Goal: Transaction & Acquisition: Book appointment/travel/reservation

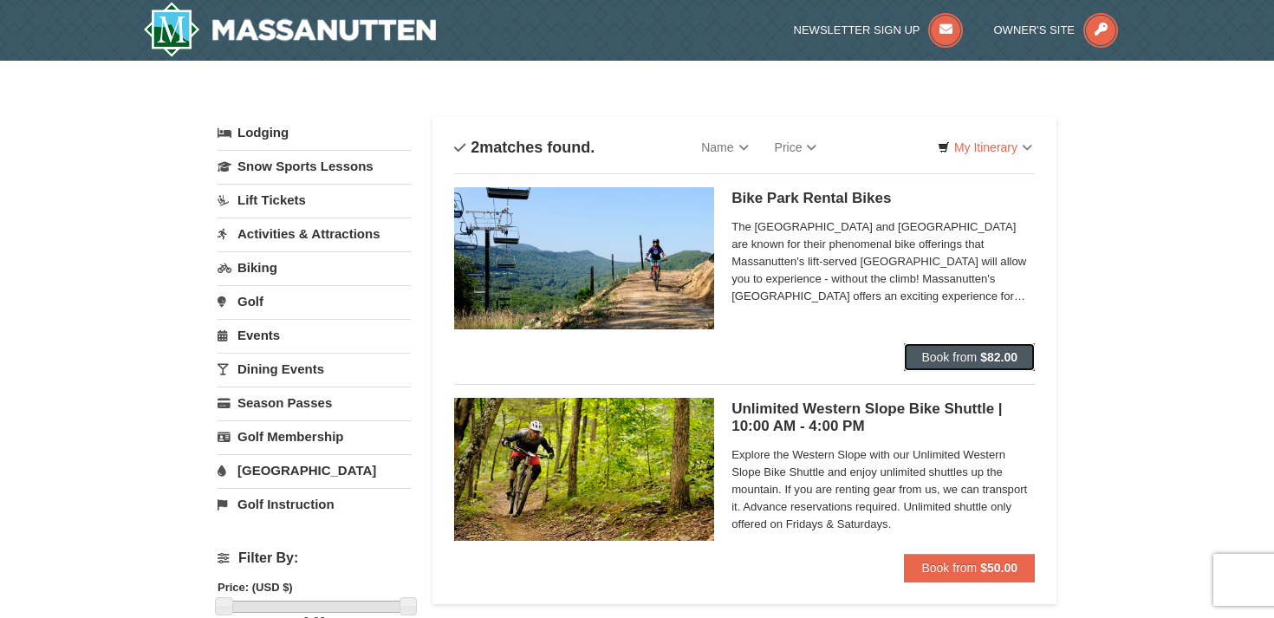
click at [968, 356] on span "Book from" at bounding box center [949, 357] width 55 height 14
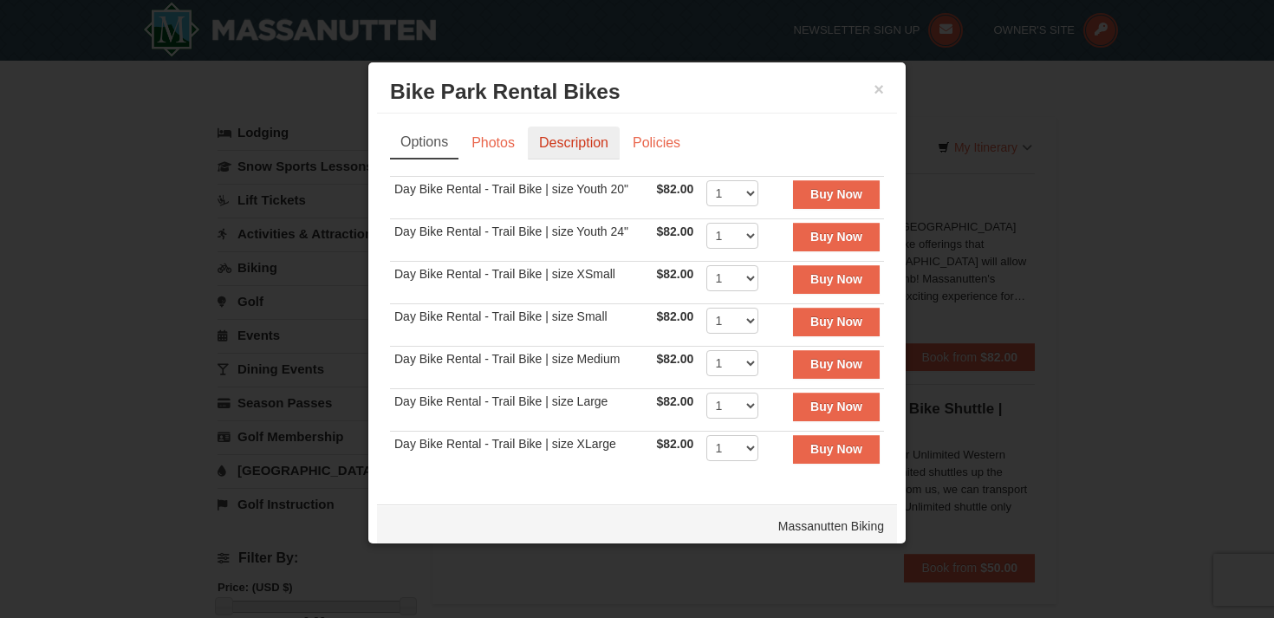
click at [570, 145] on link "Description" at bounding box center [574, 143] width 92 height 33
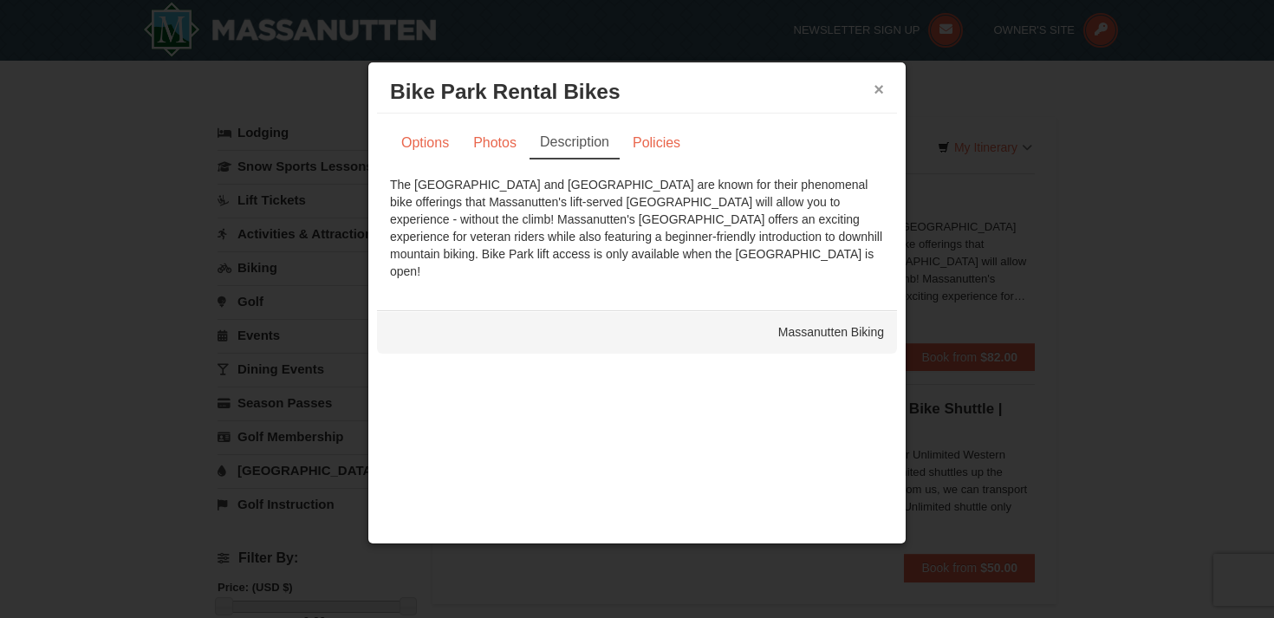
click at [882, 90] on button "×" at bounding box center [879, 89] width 10 height 17
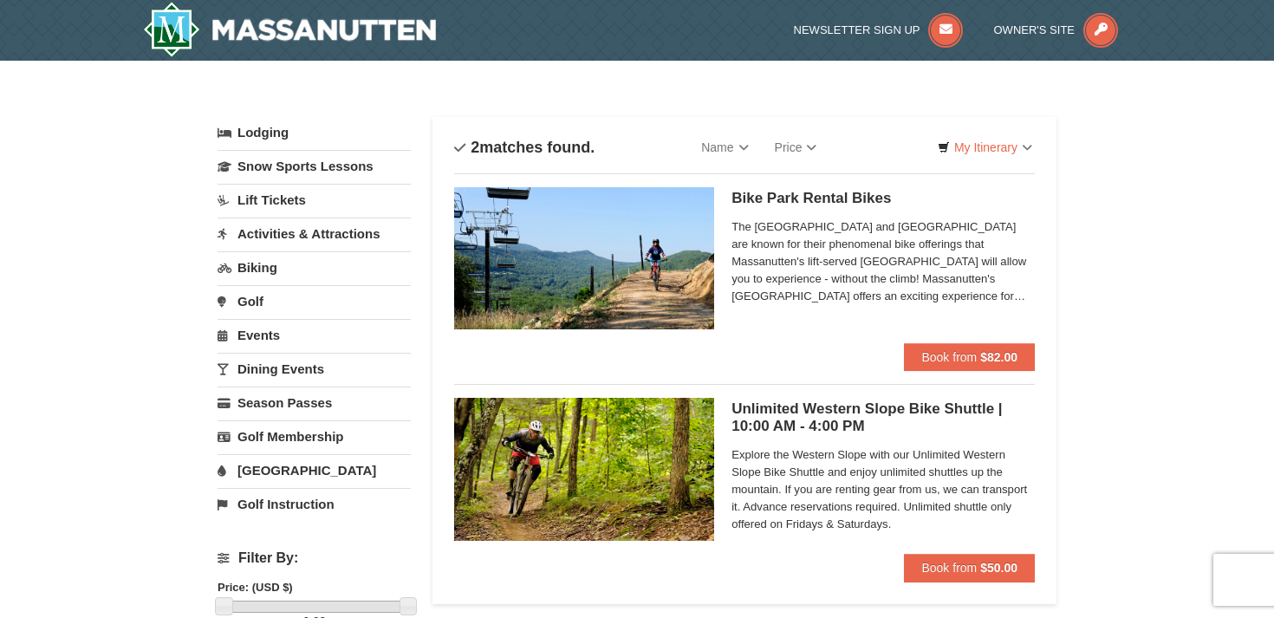
click at [280, 197] on link "Lift Tickets" at bounding box center [314, 200] width 193 height 32
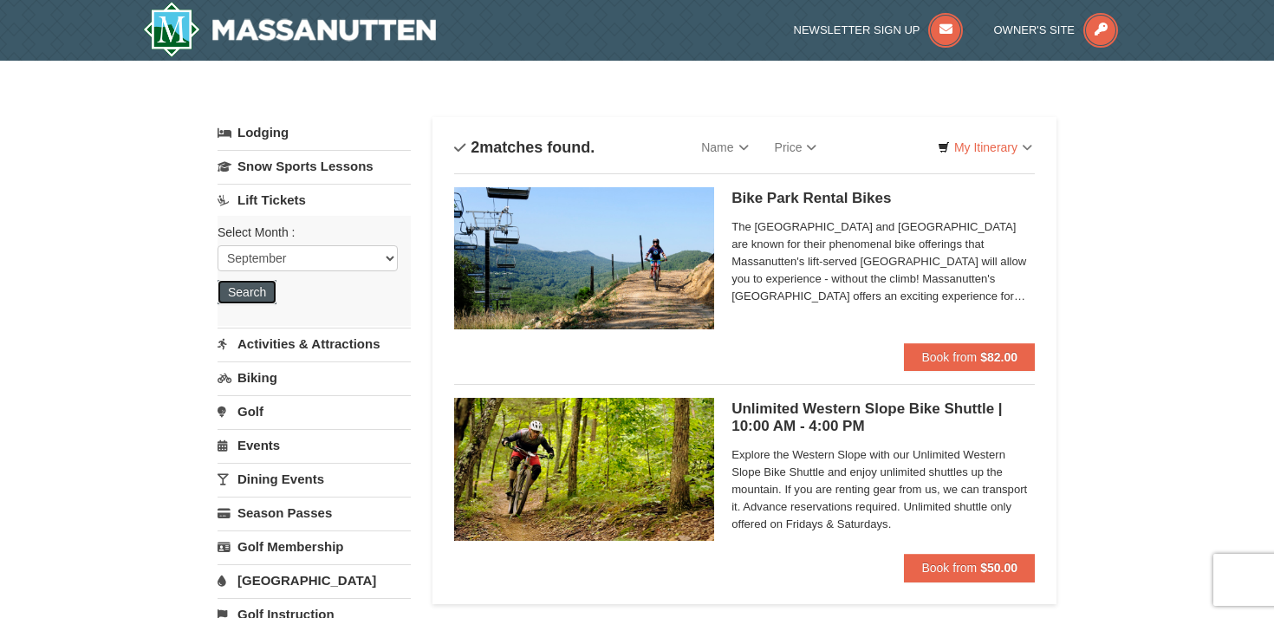
click at [250, 288] on button "Search" at bounding box center [247, 292] width 59 height 24
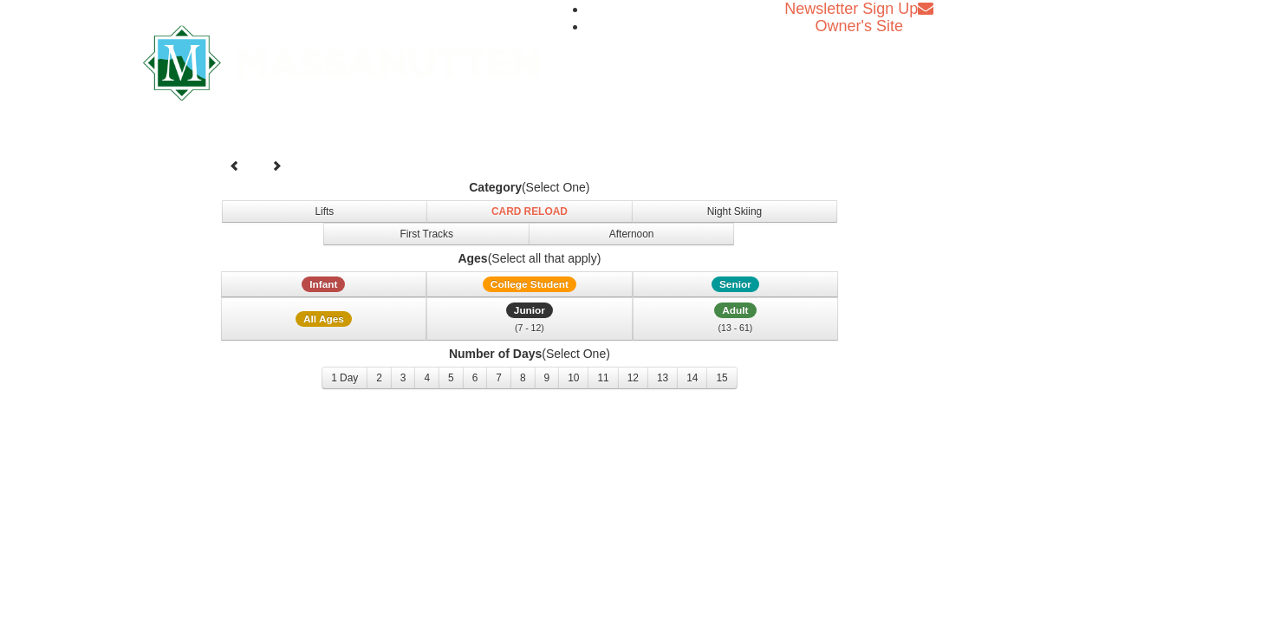
select select "9"
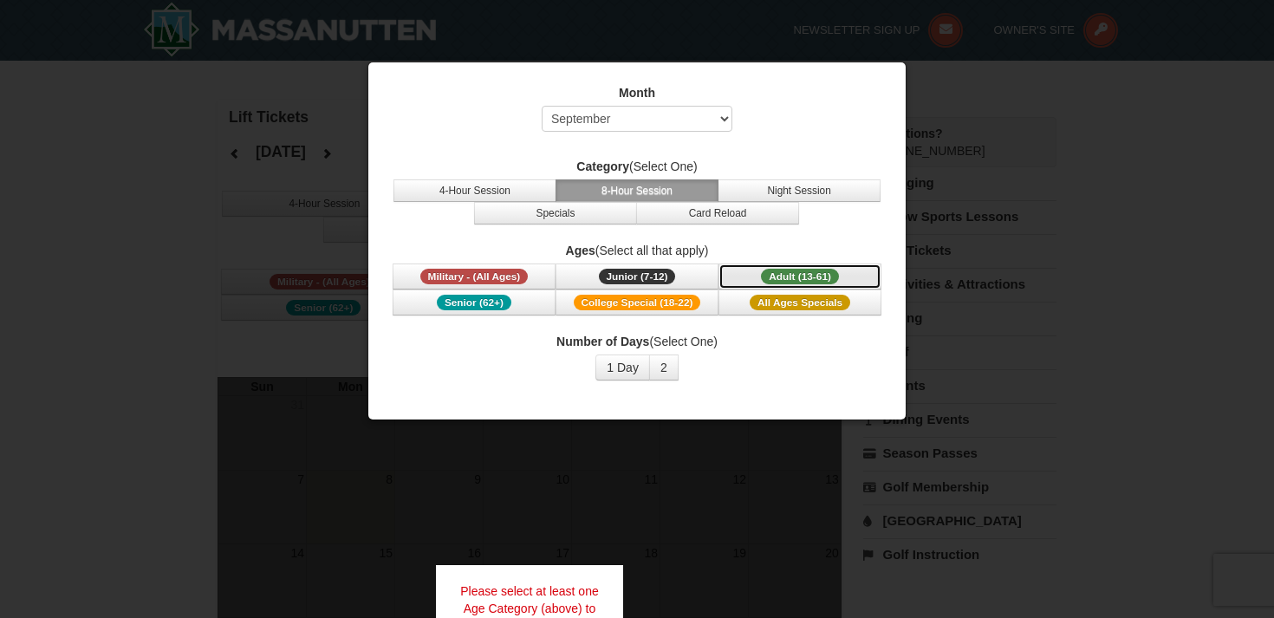
click at [785, 271] on span "Adult (13-61)" at bounding box center [800, 277] width 78 height 16
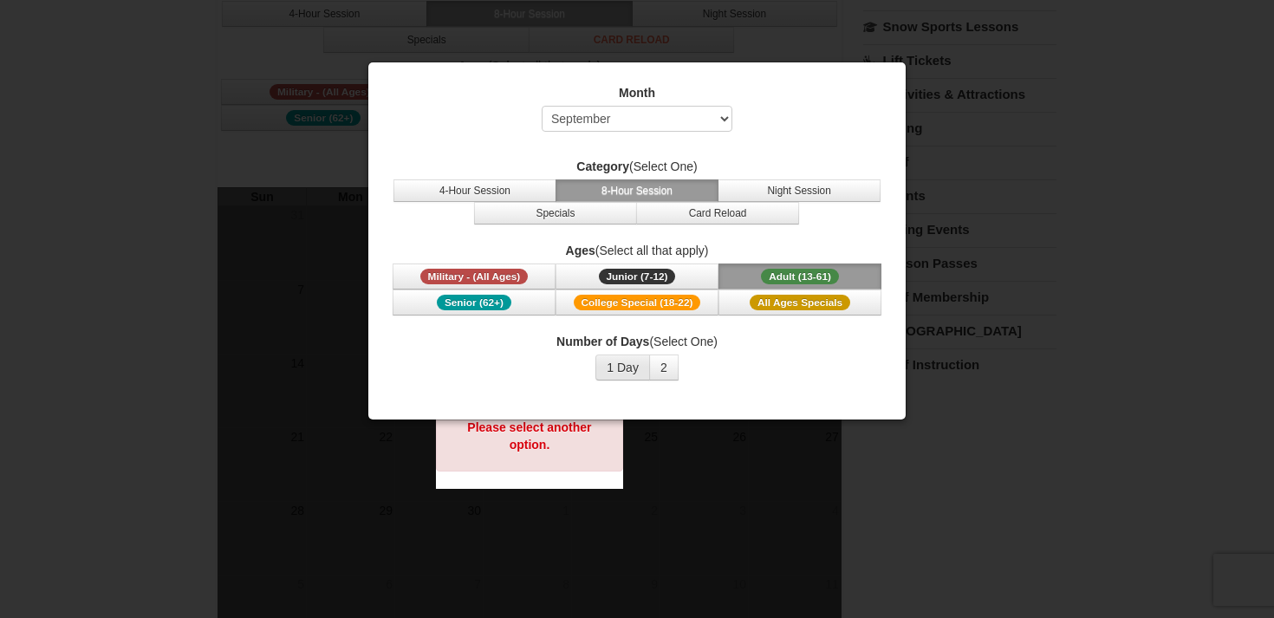
scroll to position [203, 0]
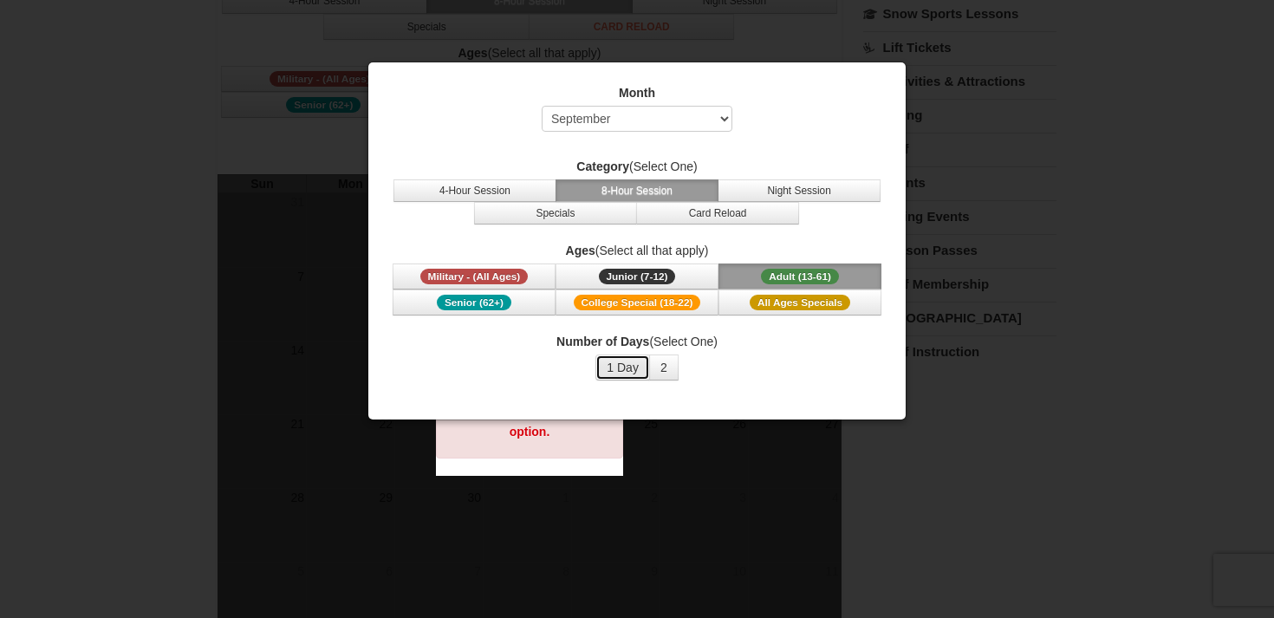
click at [621, 356] on button "1 Day" at bounding box center [623, 368] width 55 height 26
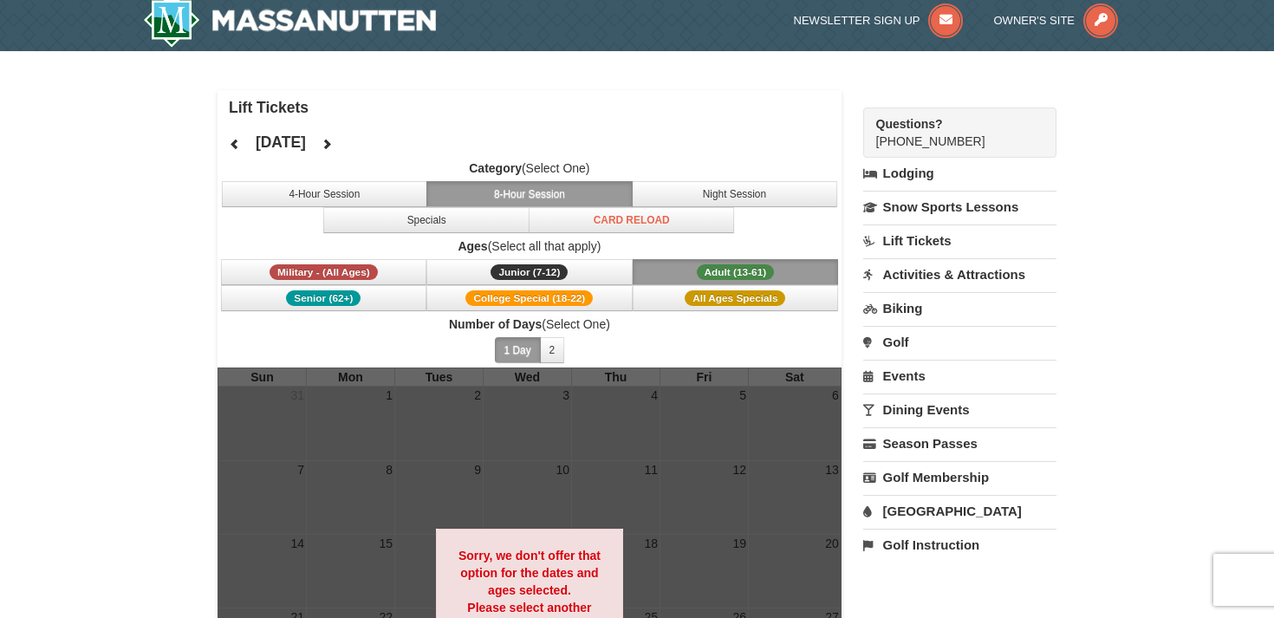
scroll to position [0, 0]
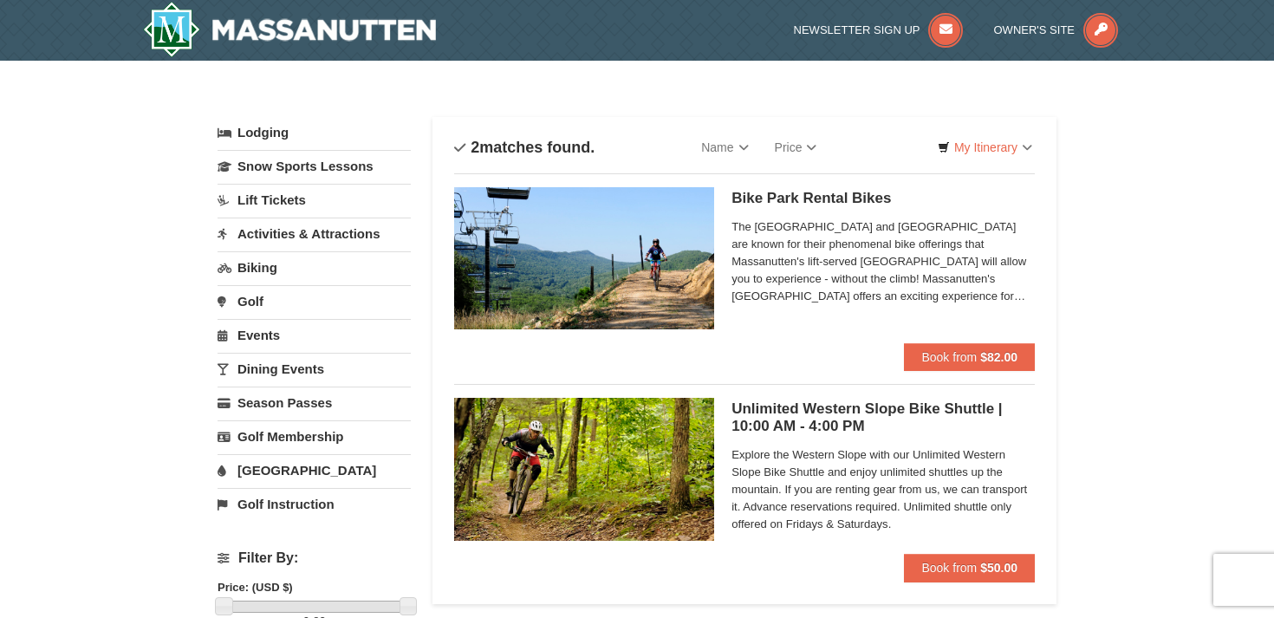
click at [313, 236] on link "Activities & Attractions" at bounding box center [314, 234] width 193 height 32
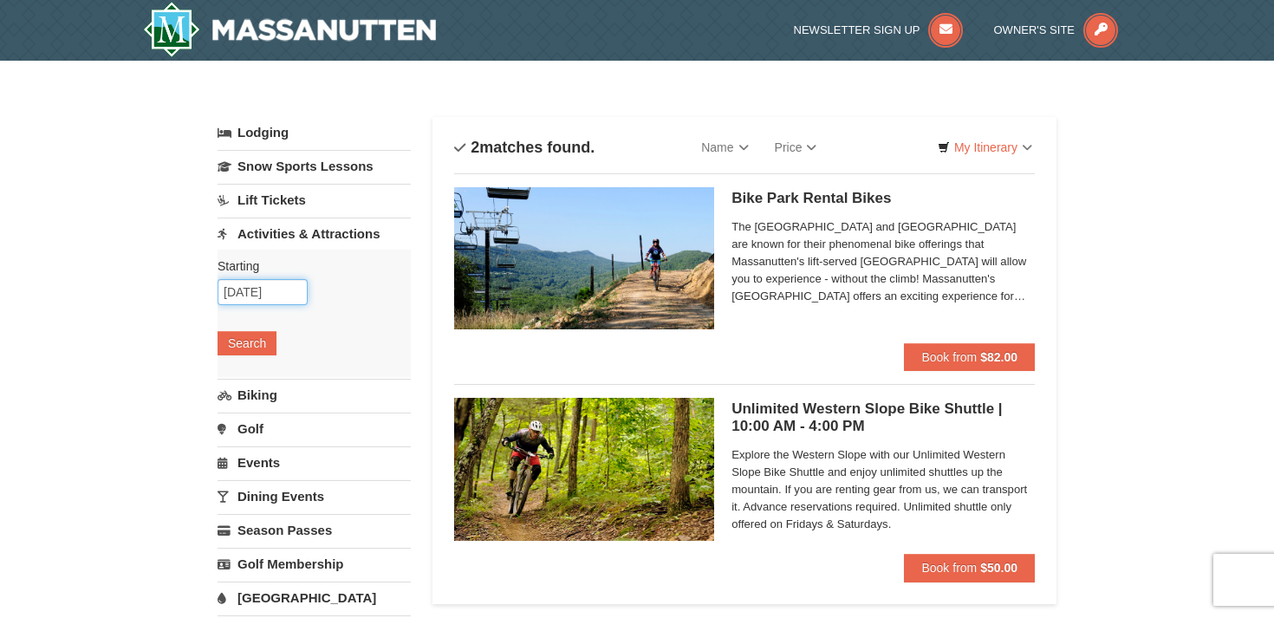
click at [267, 298] on input "[DATE]" at bounding box center [263, 292] width 90 height 26
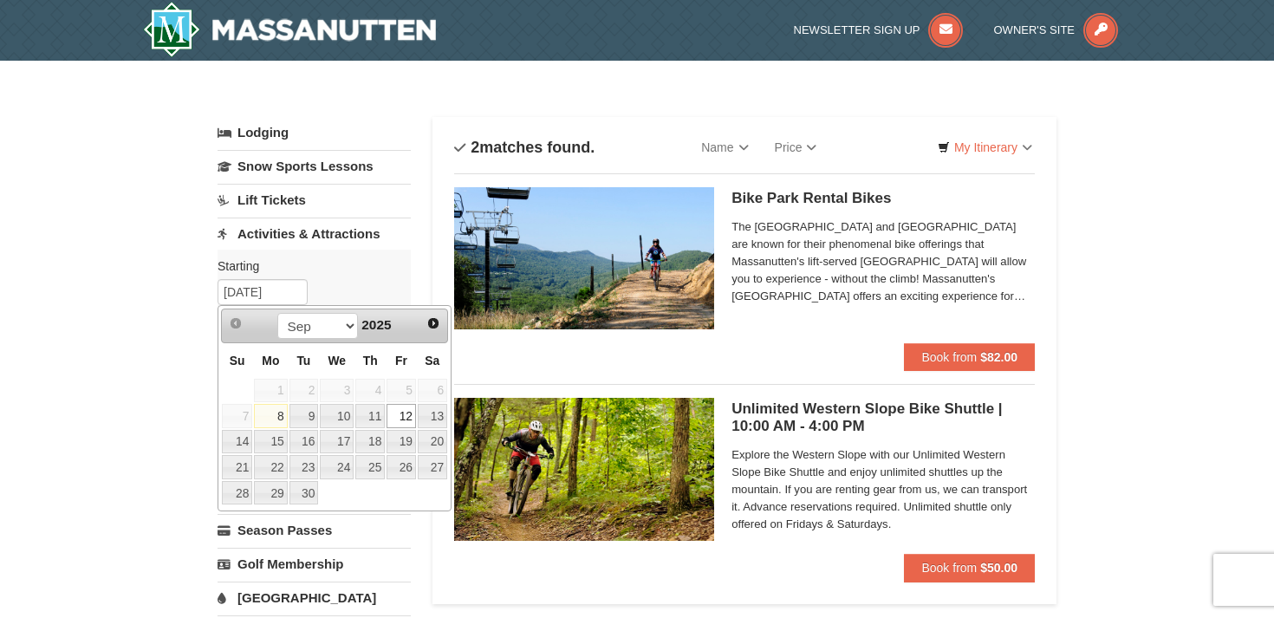
click at [405, 414] on link "12" at bounding box center [401, 416] width 29 height 24
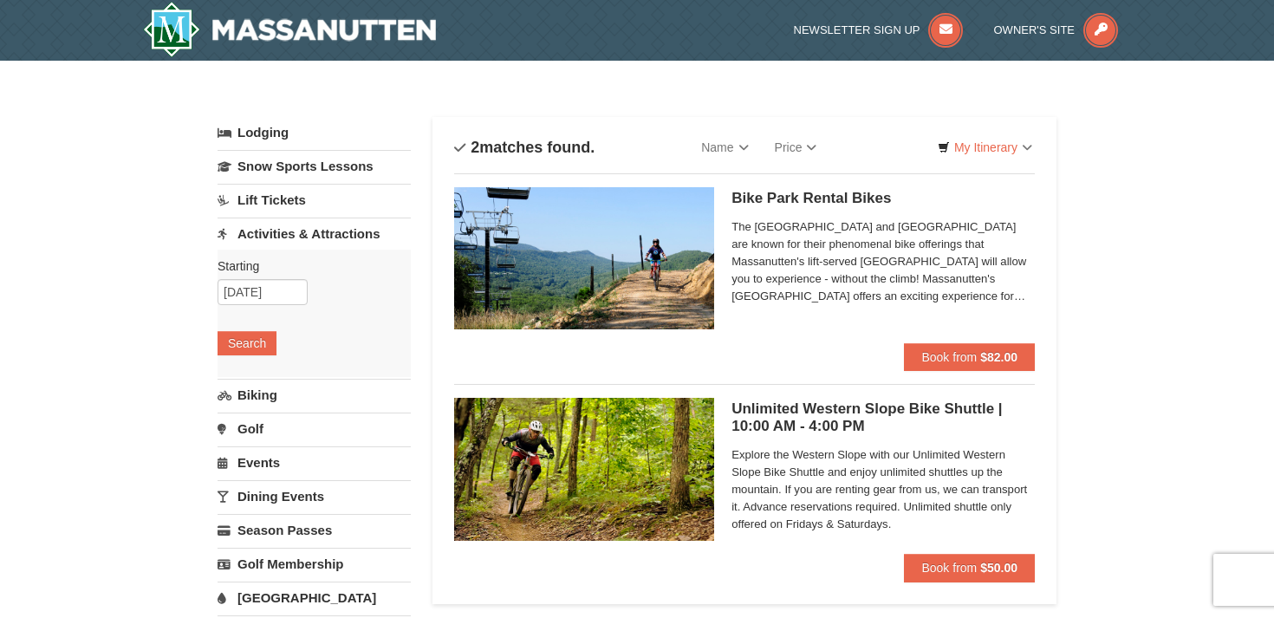
click at [239, 316] on div "Starting Please format dates MM/DD/YYYY Please format dates MM/DD/YYYY 09/12/20…" at bounding box center [314, 313] width 193 height 127
click at [238, 325] on div "Starting Please format dates MM/DD/YYYY Please format dates MM/DD/YYYY 09/12/20…" at bounding box center [314, 313] width 193 height 127
click at [233, 336] on button "Search" at bounding box center [247, 343] width 59 height 24
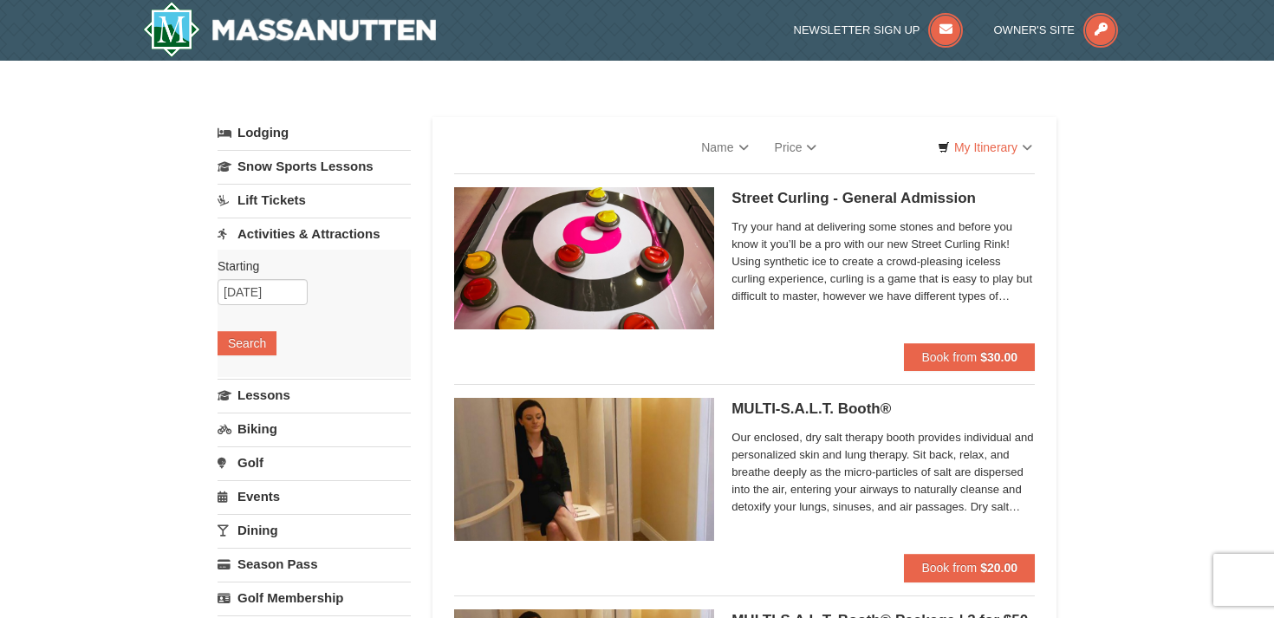
select select "9"
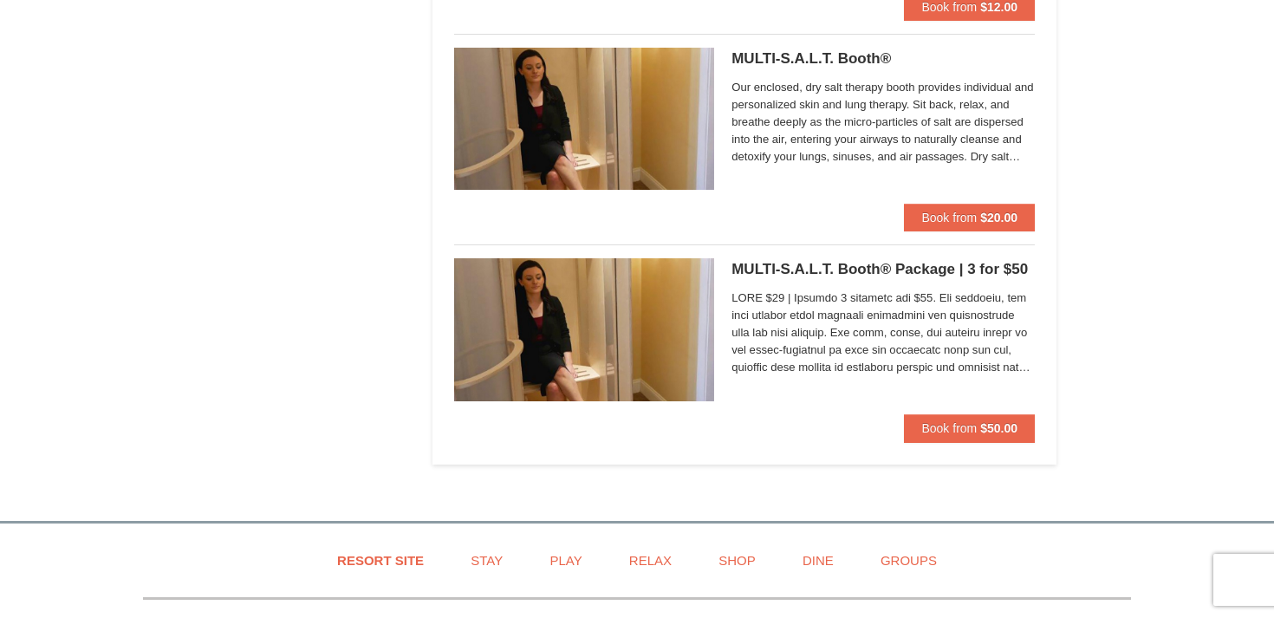
scroll to position [4781, 0]
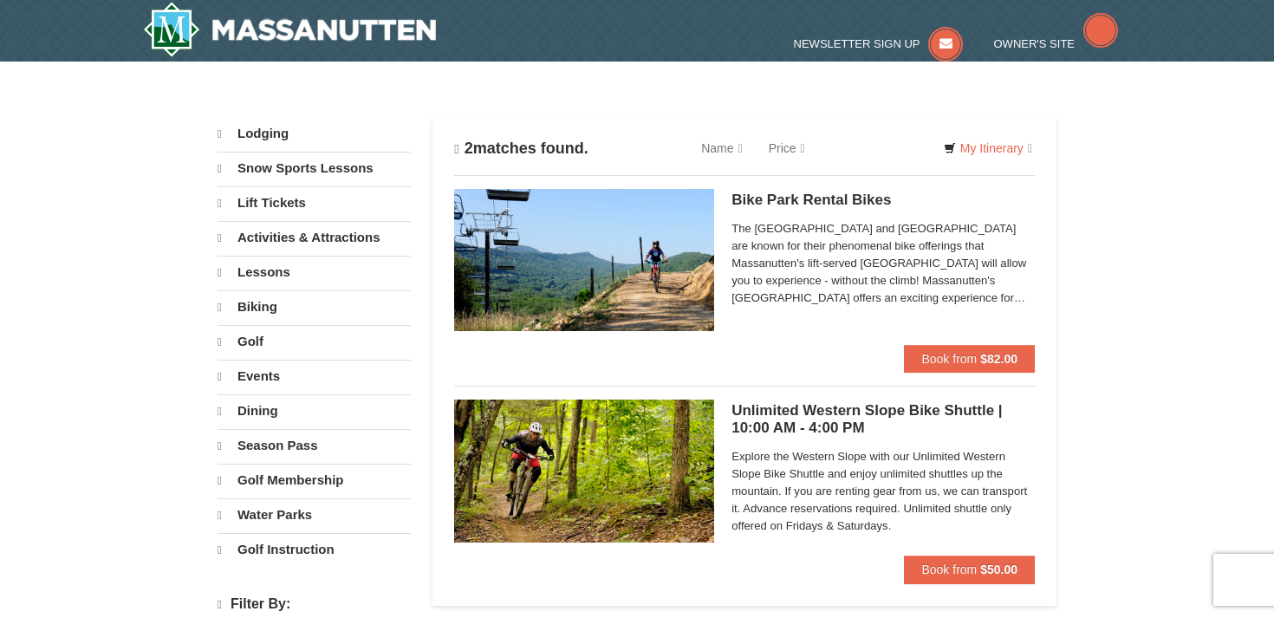
select select "9"
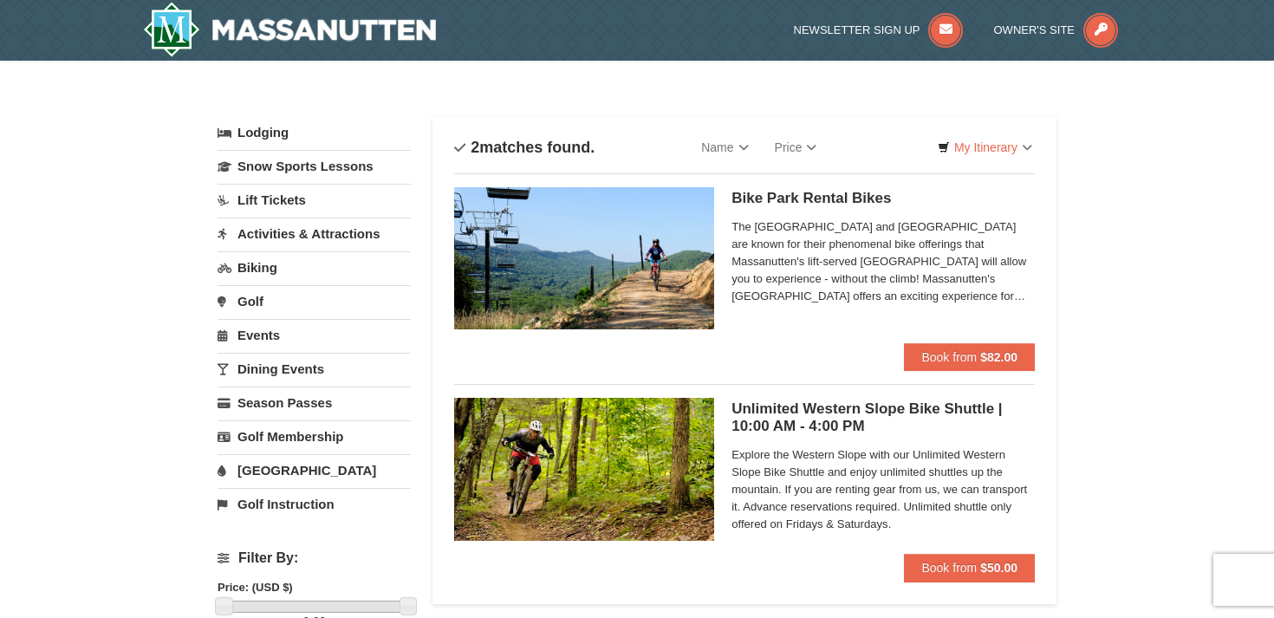
click at [264, 263] on link "Biking" at bounding box center [314, 267] width 193 height 32
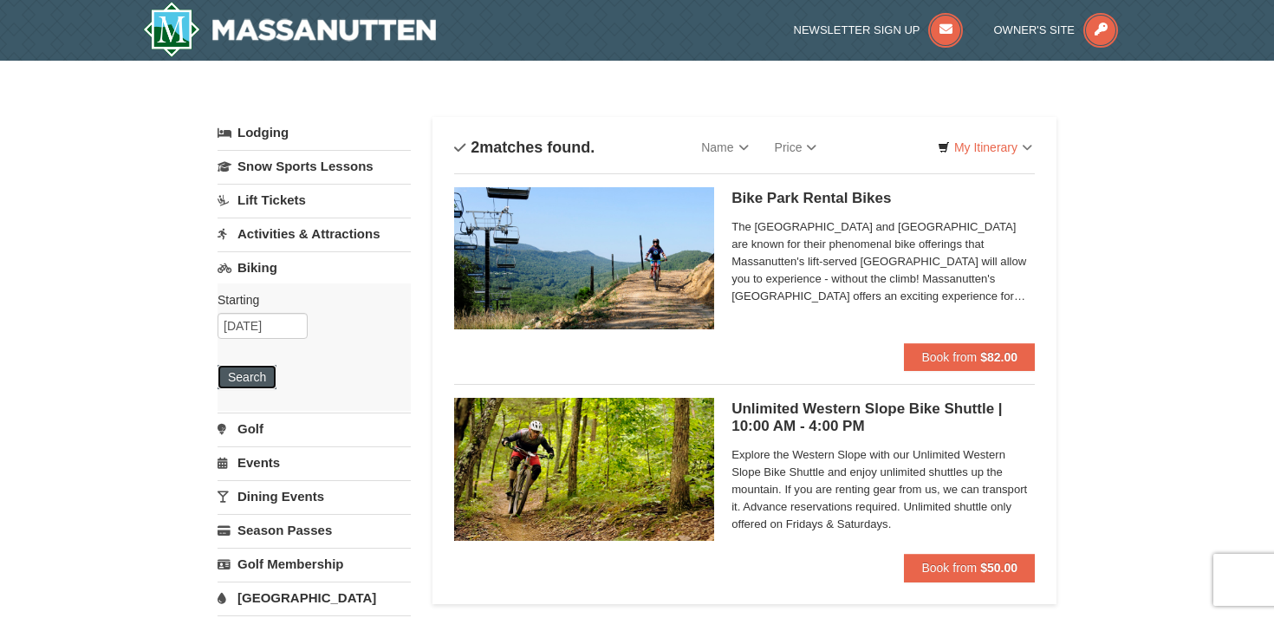
click at [244, 380] on button "Search" at bounding box center [247, 377] width 59 height 24
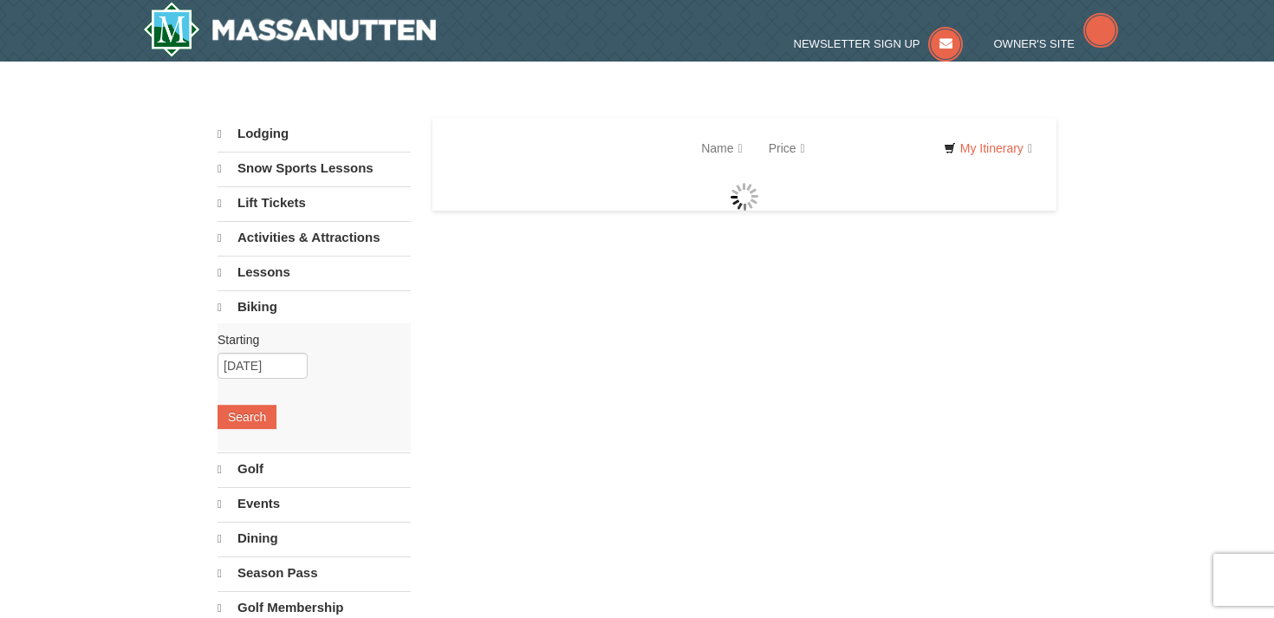
select select "9"
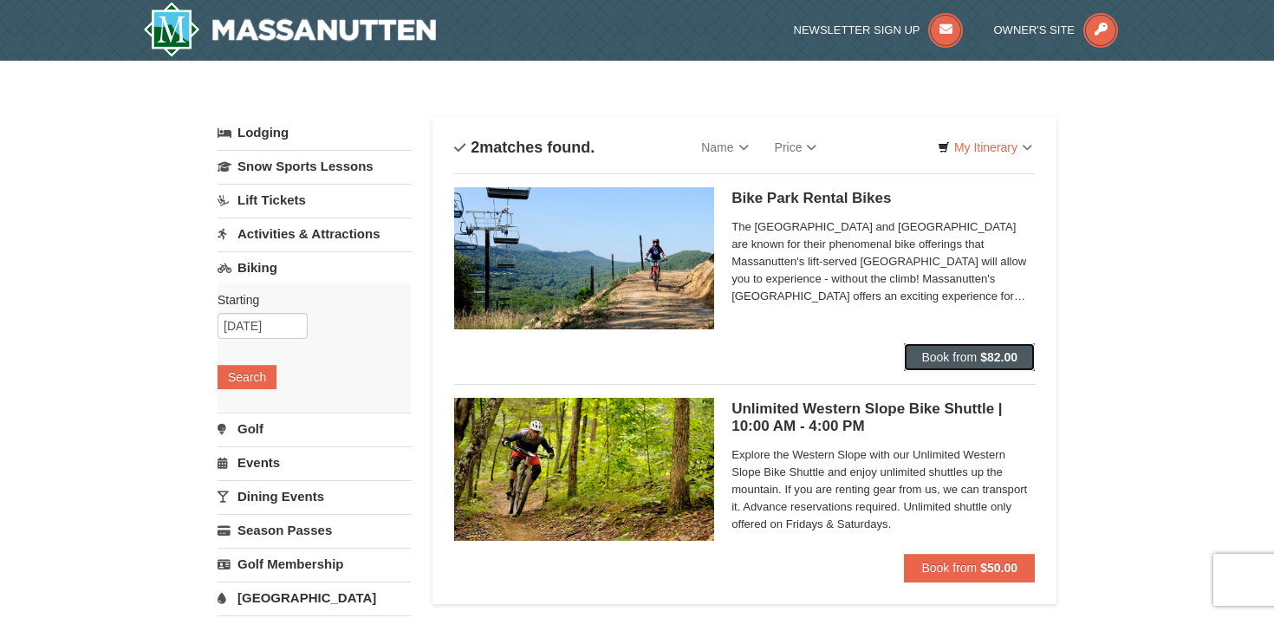
click at [942, 353] on span "Book from" at bounding box center [949, 357] width 55 height 14
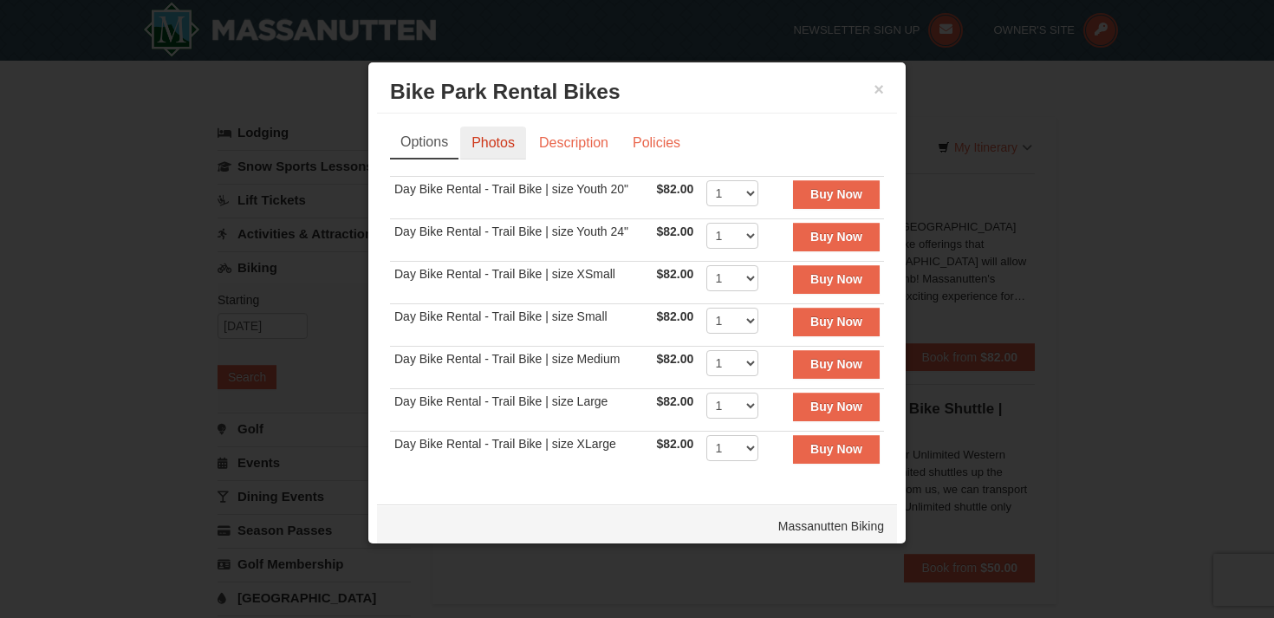
click at [498, 141] on link "Photos" at bounding box center [493, 143] width 66 height 33
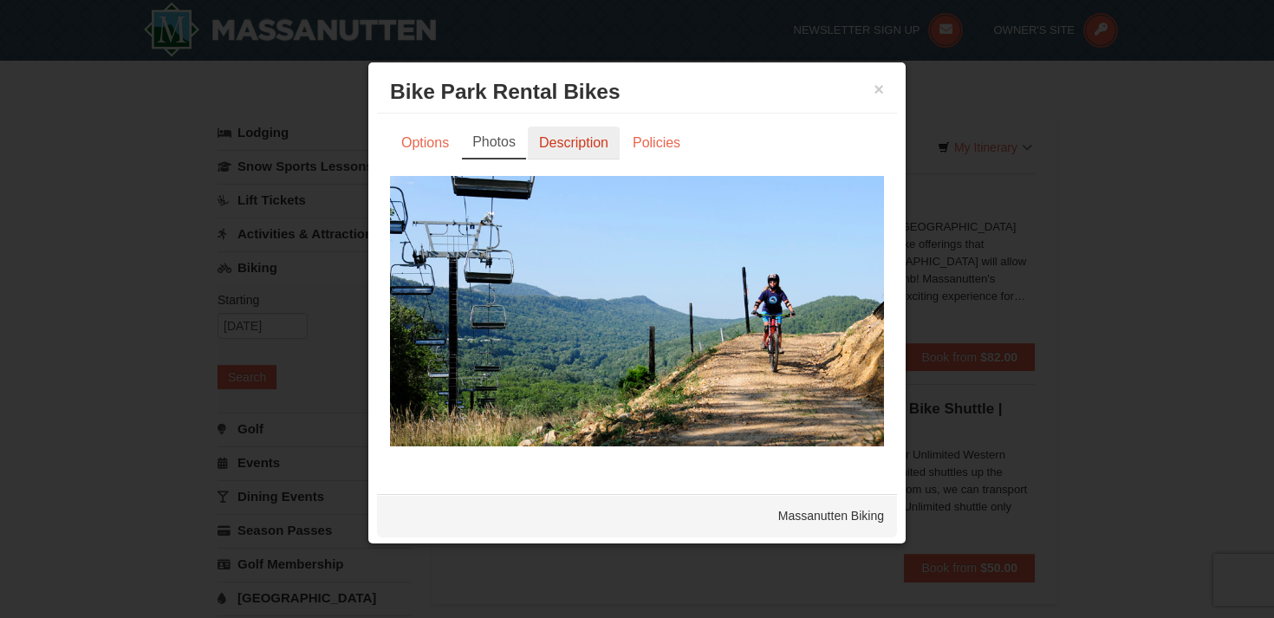
click at [573, 141] on link "Description" at bounding box center [574, 143] width 92 height 33
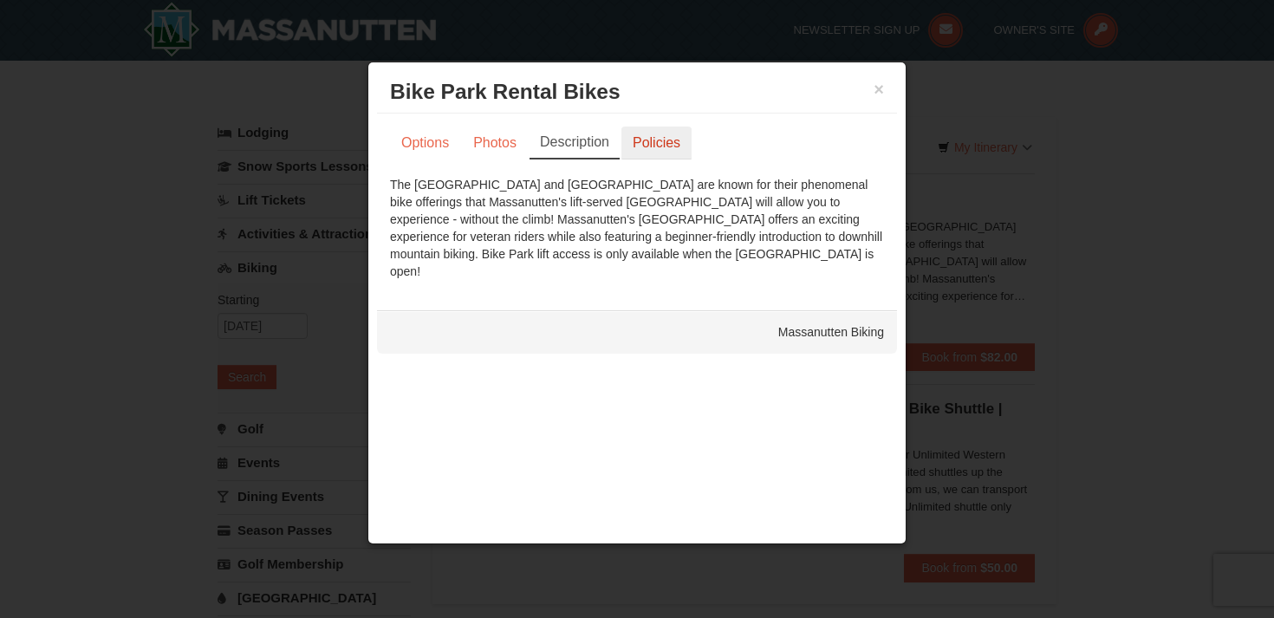
click at [646, 147] on link "Policies" at bounding box center [657, 143] width 70 height 33
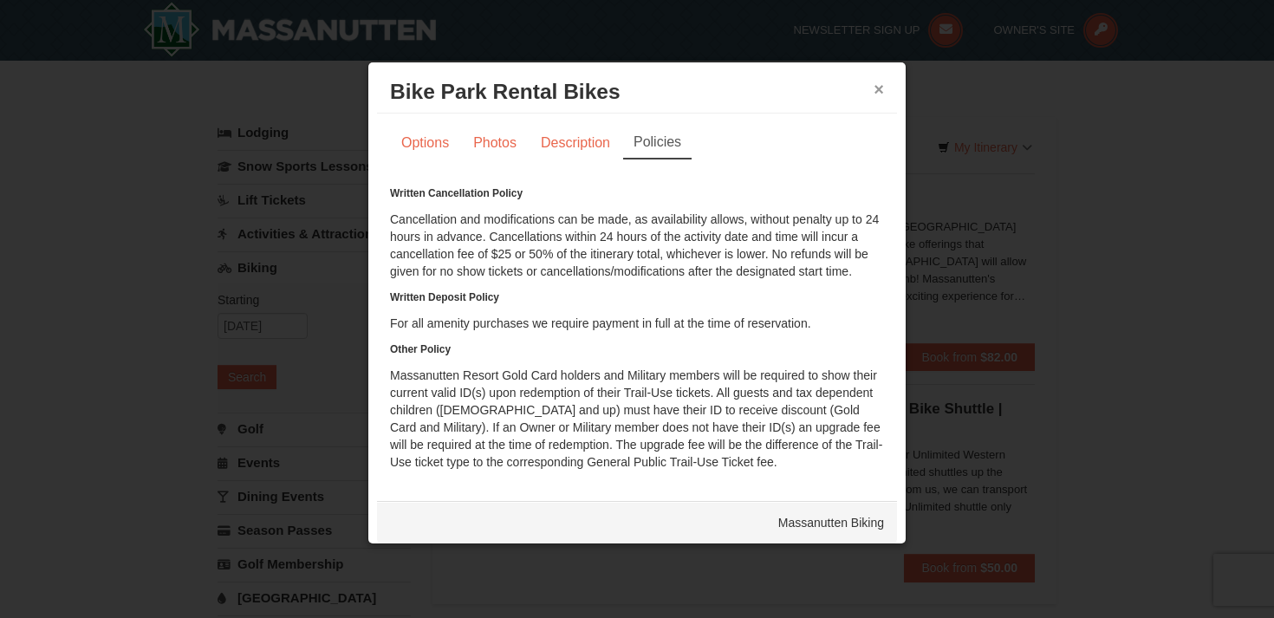
click at [877, 90] on button "×" at bounding box center [879, 89] width 10 height 17
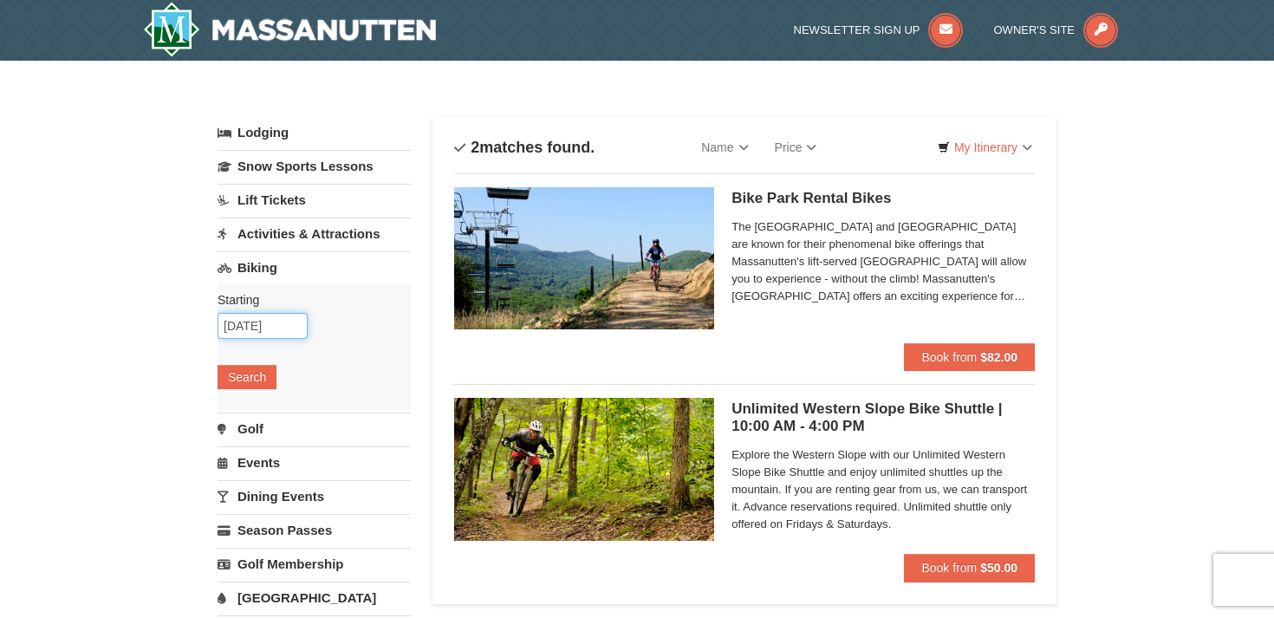
click at [256, 320] on input "09/12/2025" at bounding box center [263, 326] width 90 height 26
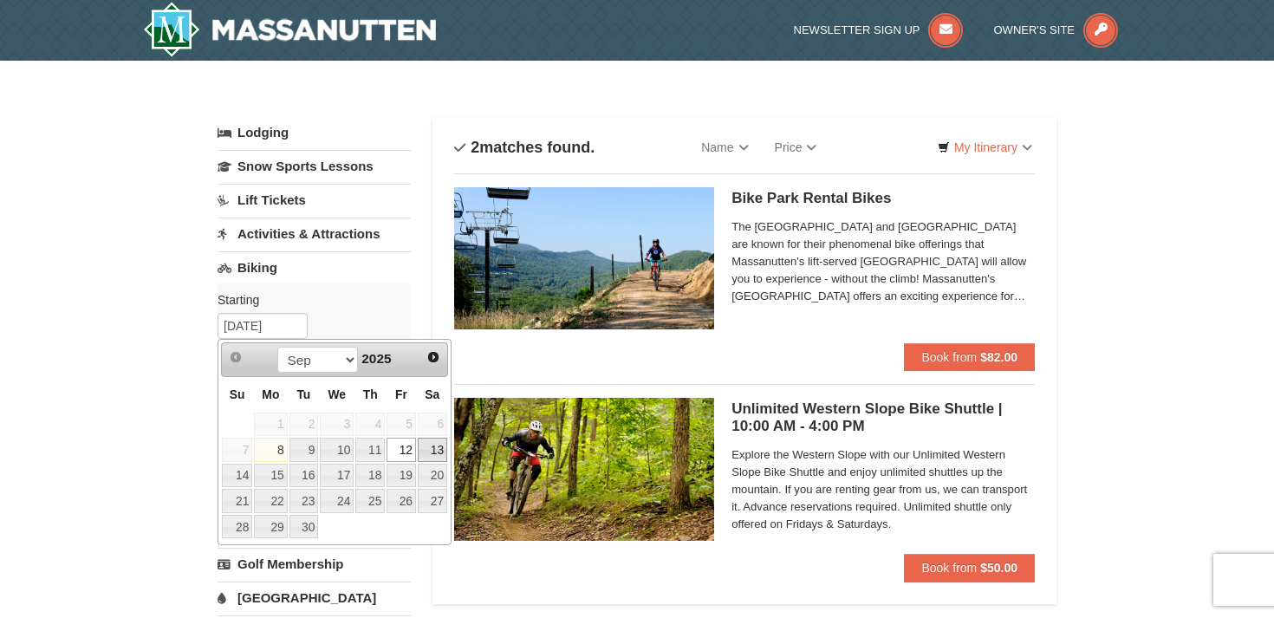
click at [435, 447] on link "13" at bounding box center [432, 450] width 29 height 24
type input "09/13/2025"
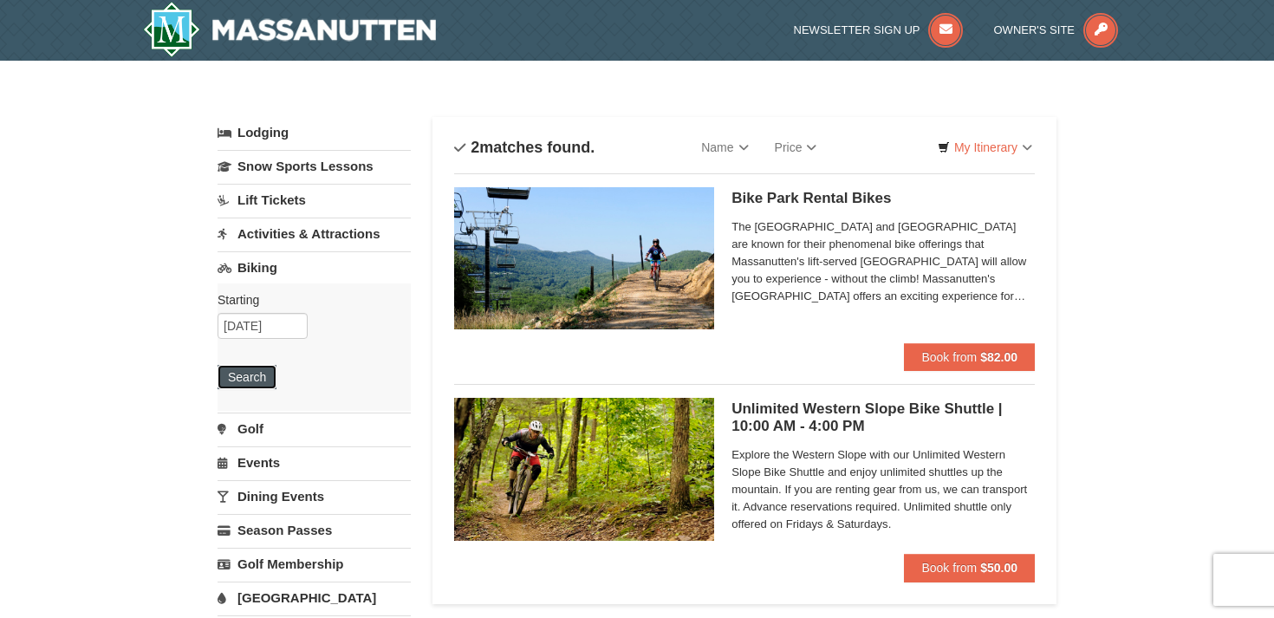
click at [258, 379] on button "Search" at bounding box center [247, 377] width 59 height 24
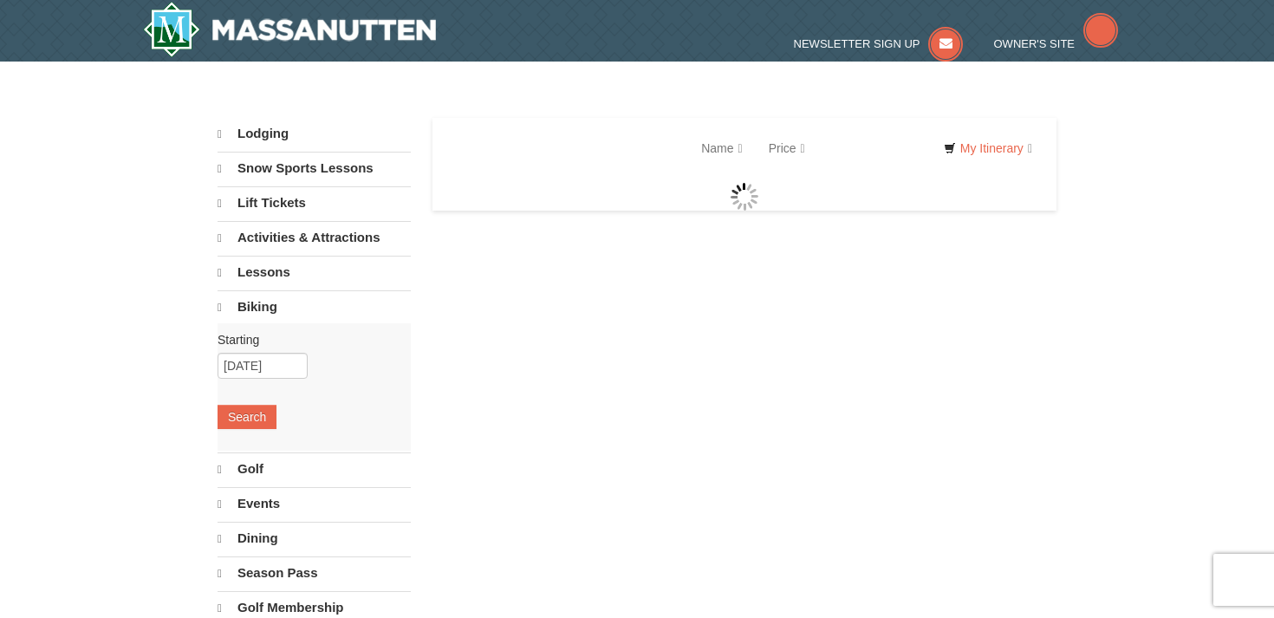
select select "9"
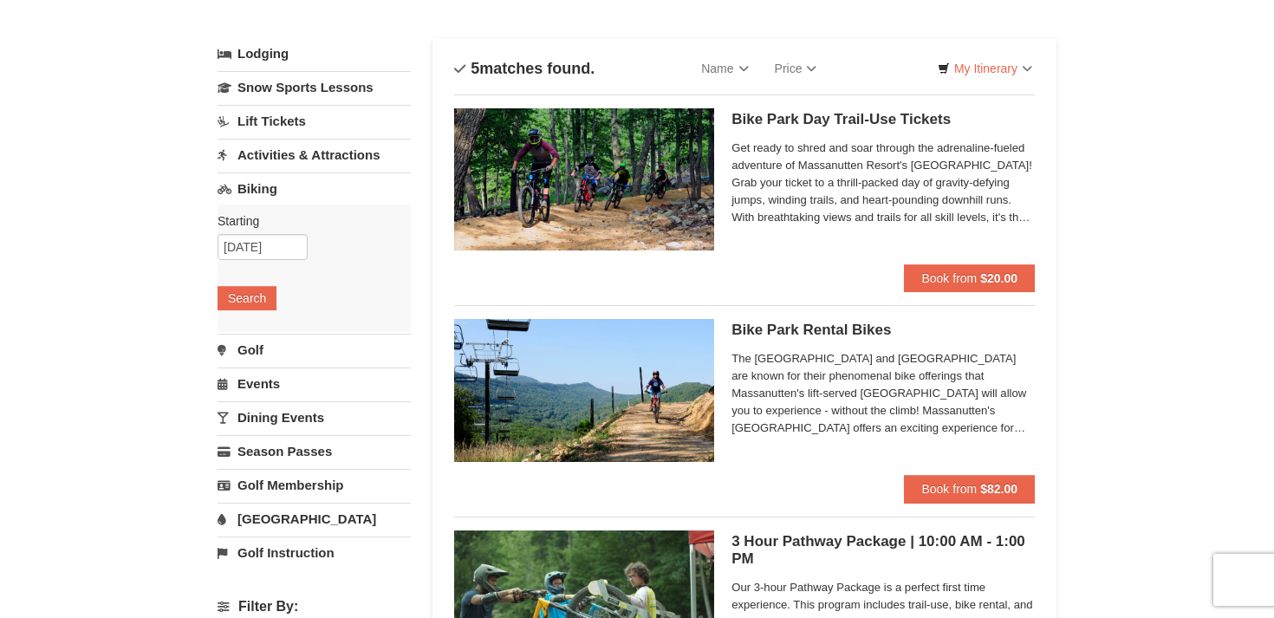
scroll to position [81, 0]
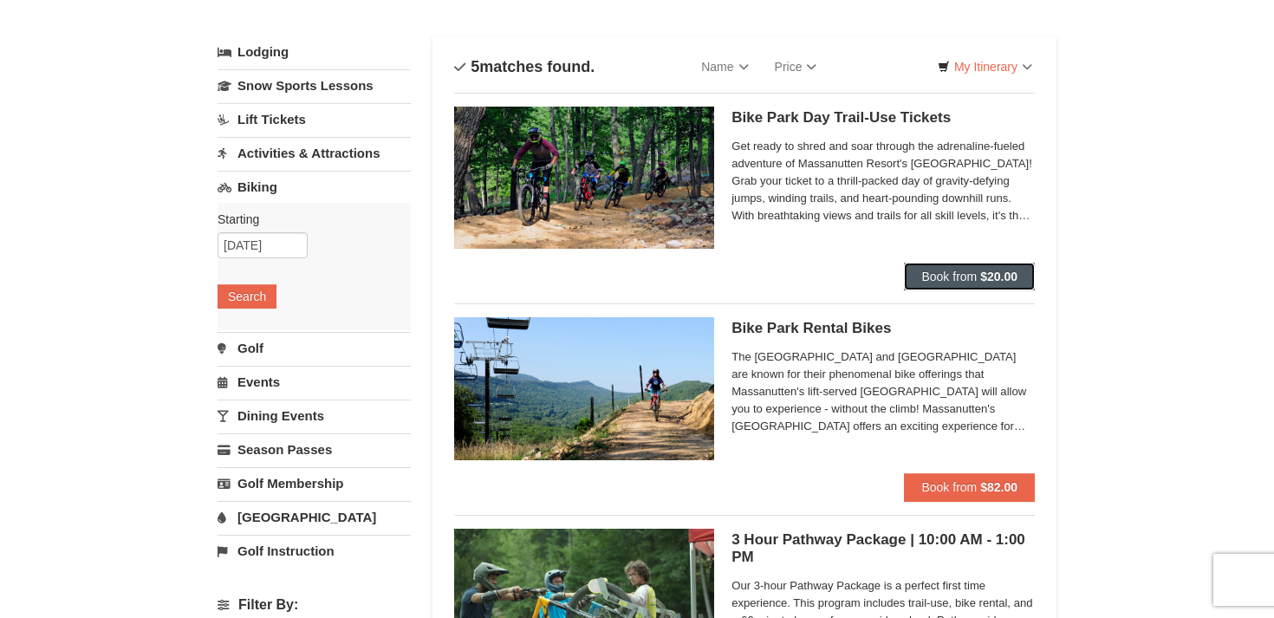
click at [936, 270] on span "Book from" at bounding box center [949, 277] width 55 height 14
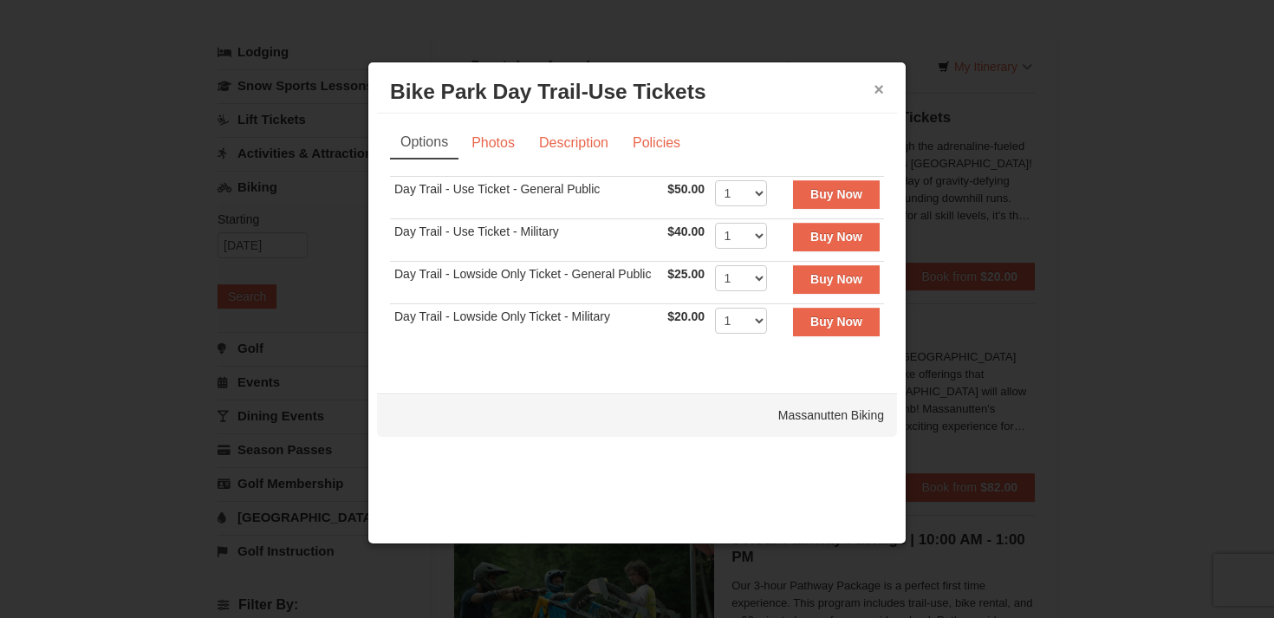
click at [876, 88] on button "×" at bounding box center [879, 89] width 10 height 17
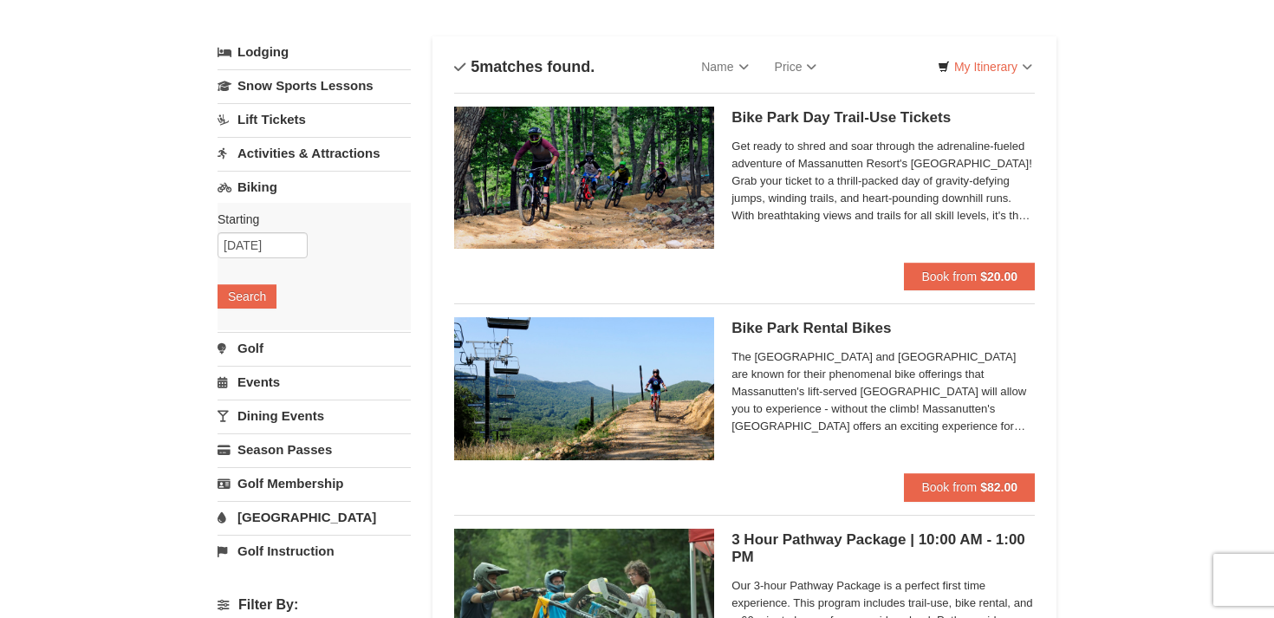
click at [258, 231] on div "Starting Please format dates MM/DD/YYYY Please format dates MM/DD/YYYY 09/13/20…" at bounding box center [314, 266] width 193 height 127
click at [257, 240] on input "09/13/2025" at bounding box center [263, 245] width 90 height 26
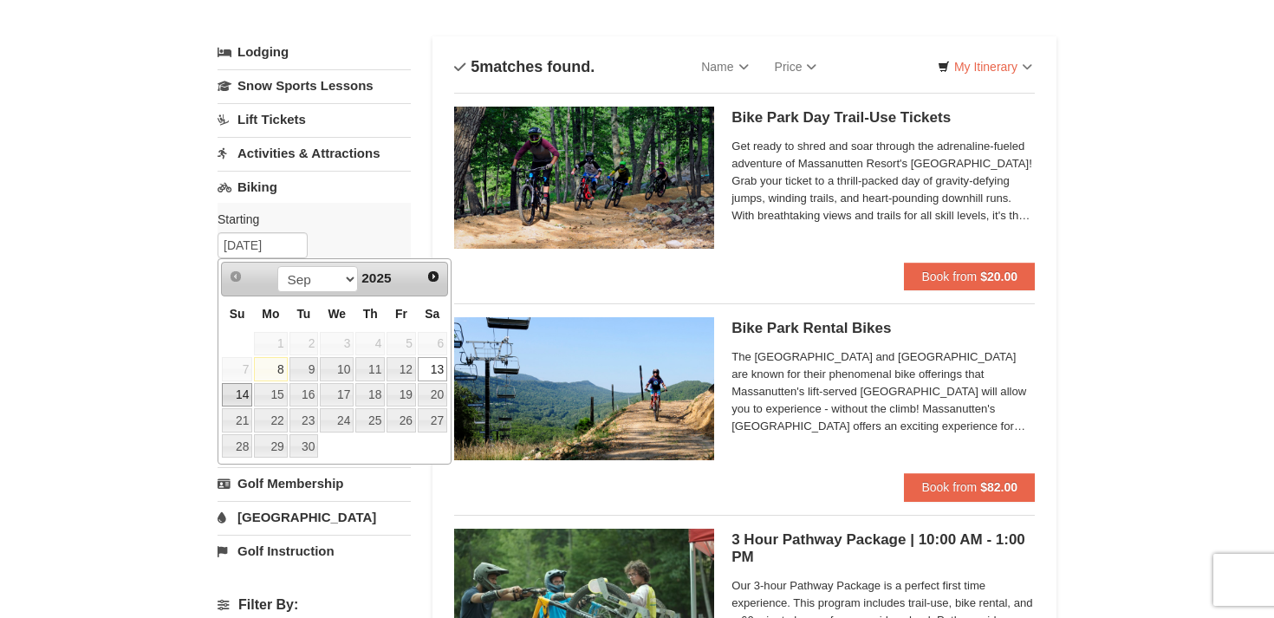
click at [240, 388] on link "14" at bounding box center [237, 395] width 30 height 24
type input "[DATE]"
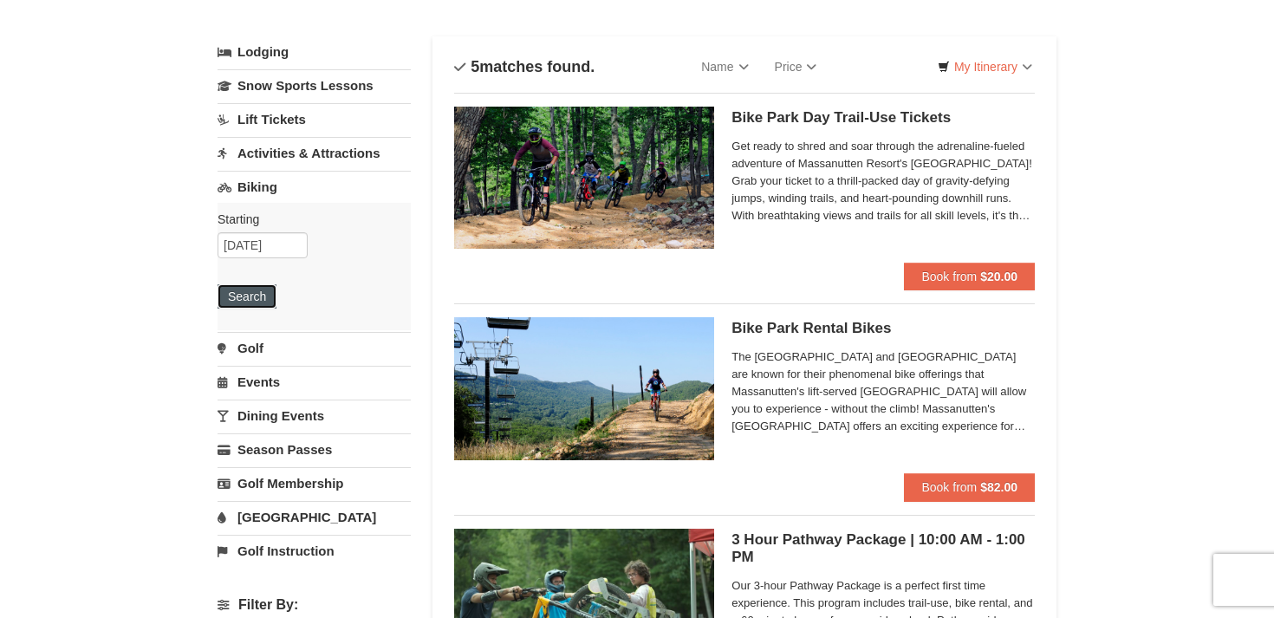
click at [251, 298] on button "Search" at bounding box center [247, 296] width 59 height 24
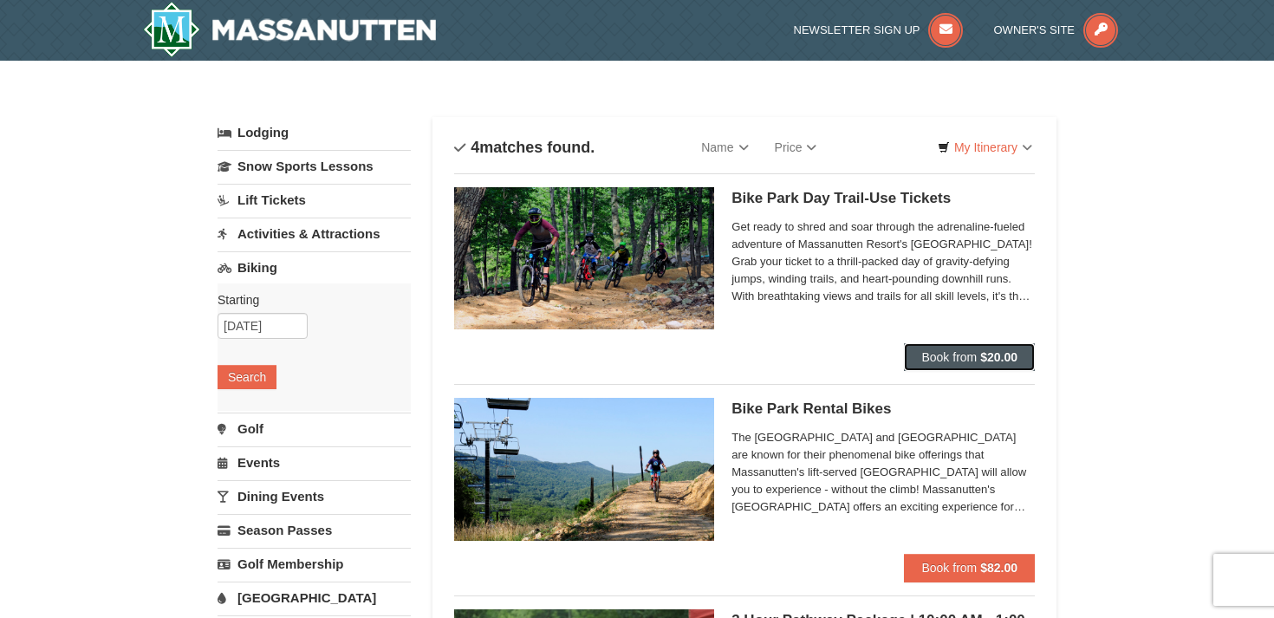
click at [969, 355] on span "Book from" at bounding box center [949, 357] width 55 height 14
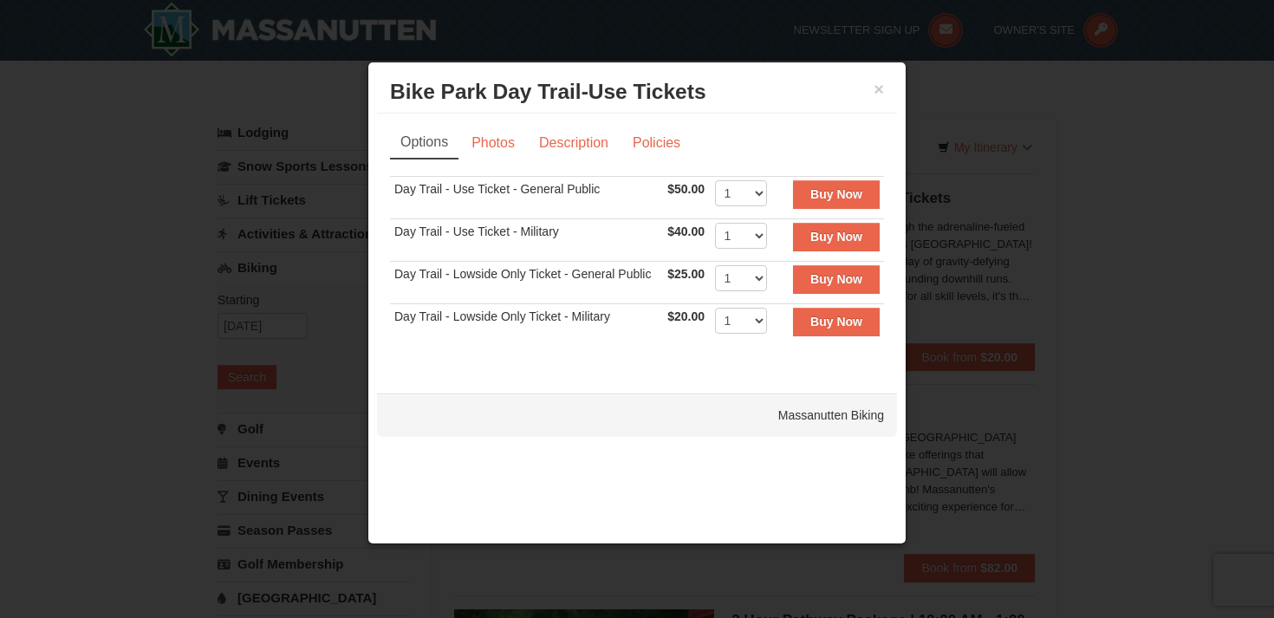
click at [571, 187] on td "Day Trail - Use Ticket - General Public" at bounding box center [526, 198] width 273 height 42
click at [500, 147] on link "Photos" at bounding box center [493, 143] width 66 height 33
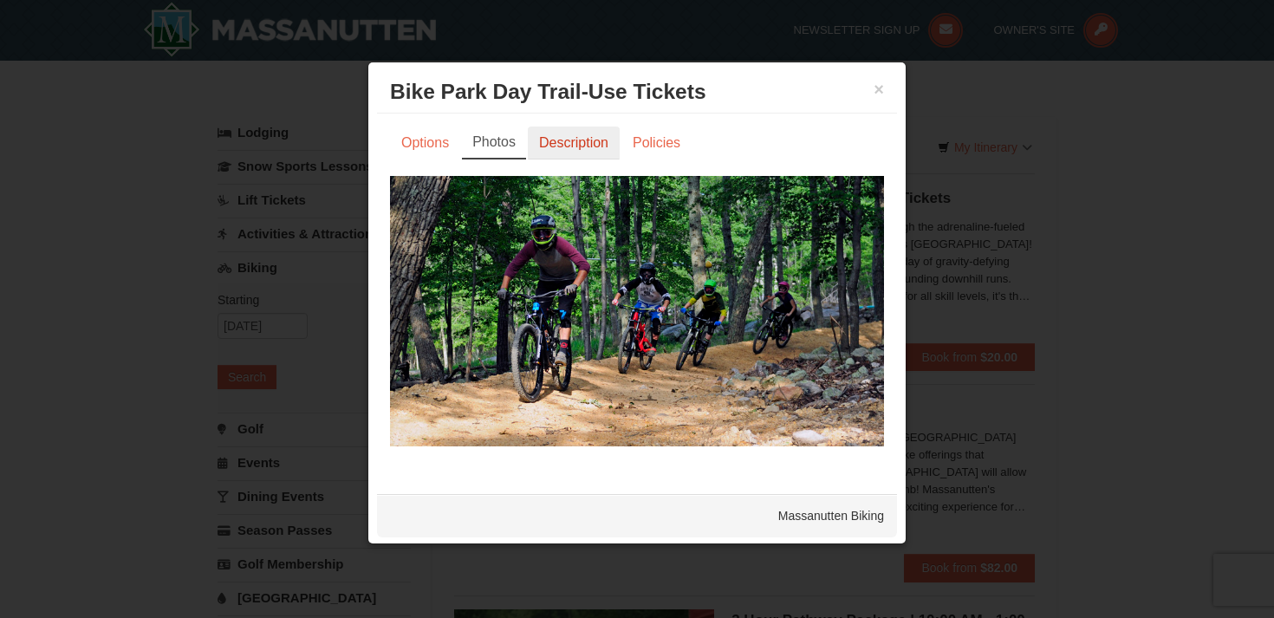
click at [579, 138] on link "Description" at bounding box center [574, 143] width 92 height 33
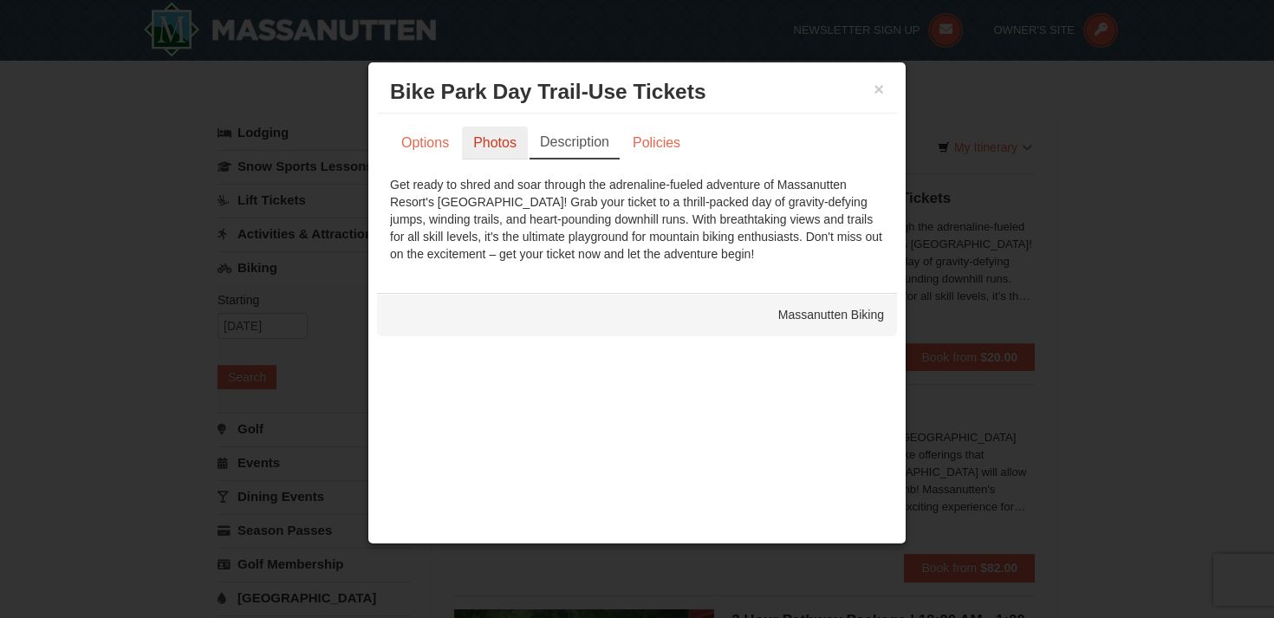
click at [504, 142] on link "Photos" at bounding box center [495, 143] width 66 height 33
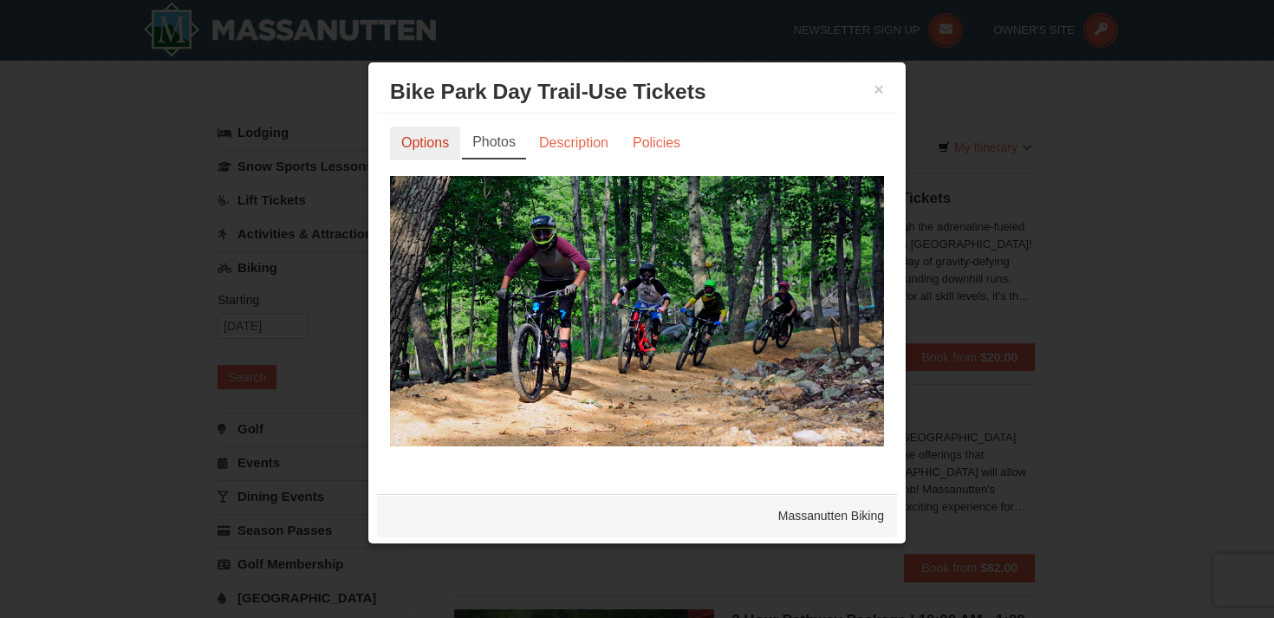
click at [432, 140] on link "Options" at bounding box center [425, 143] width 70 height 33
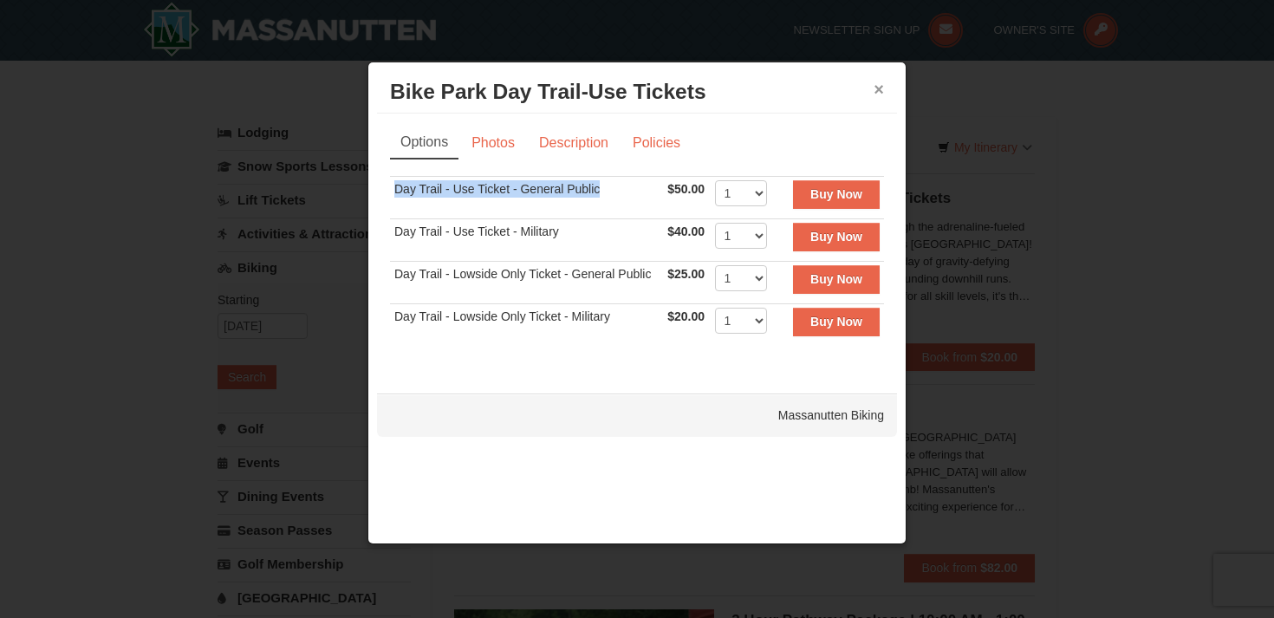
click at [878, 84] on button "×" at bounding box center [879, 89] width 10 height 17
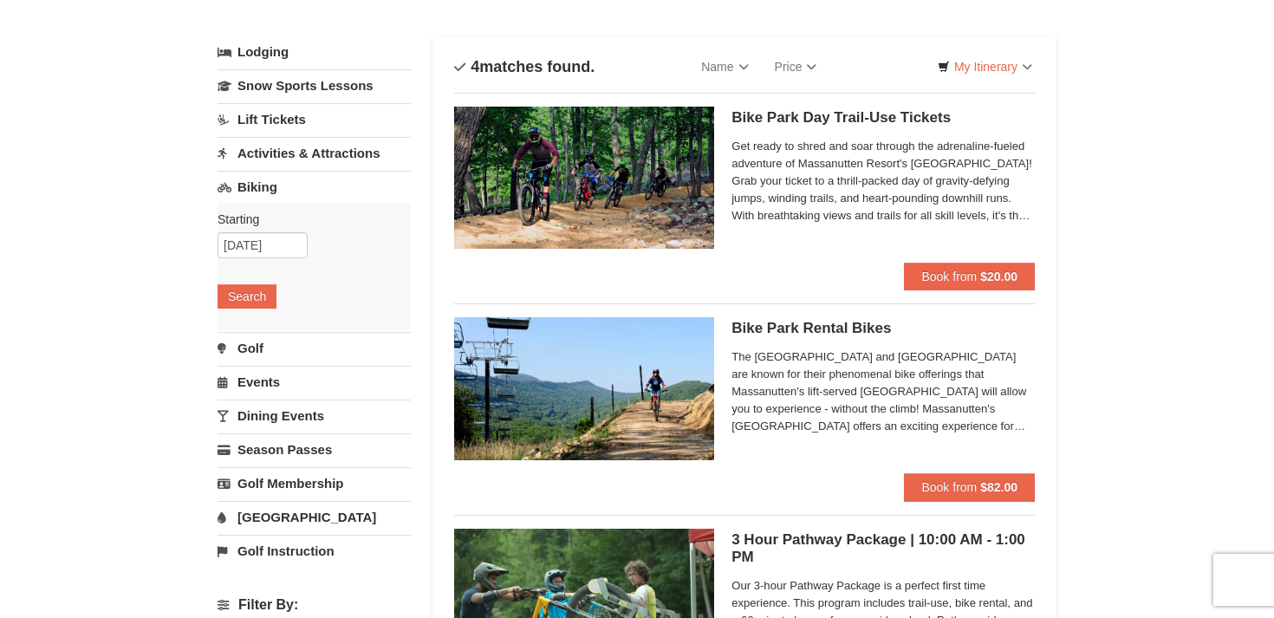
scroll to position [135, 0]
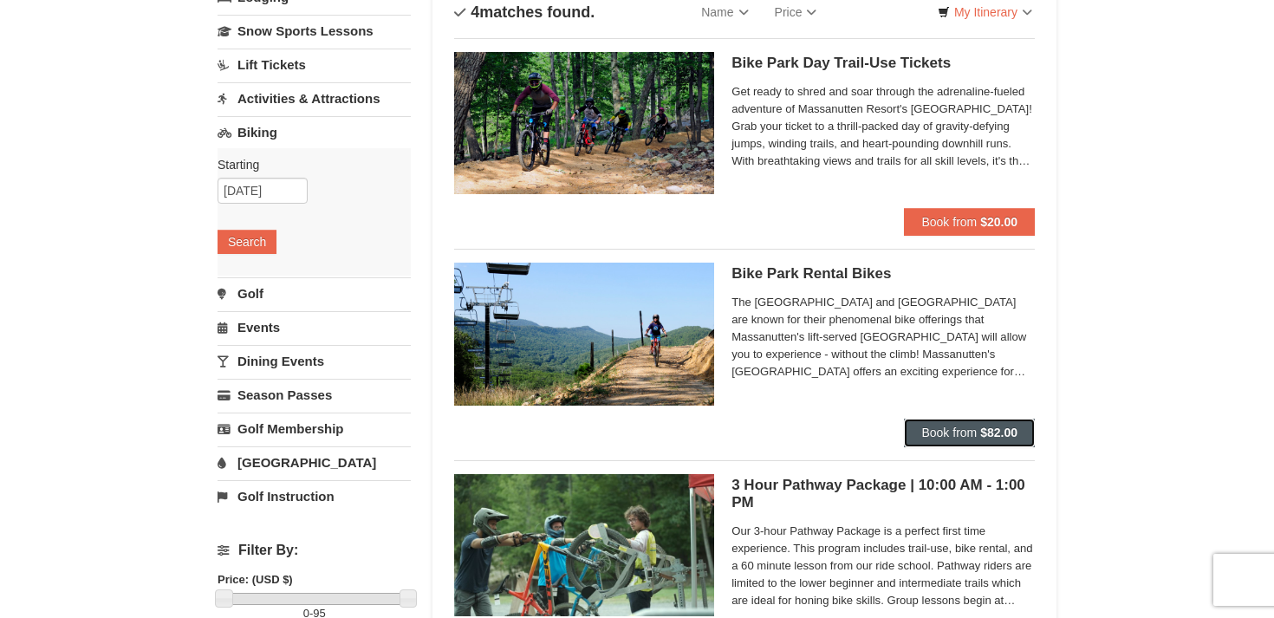
click at [971, 428] on span "Book from" at bounding box center [949, 433] width 55 height 14
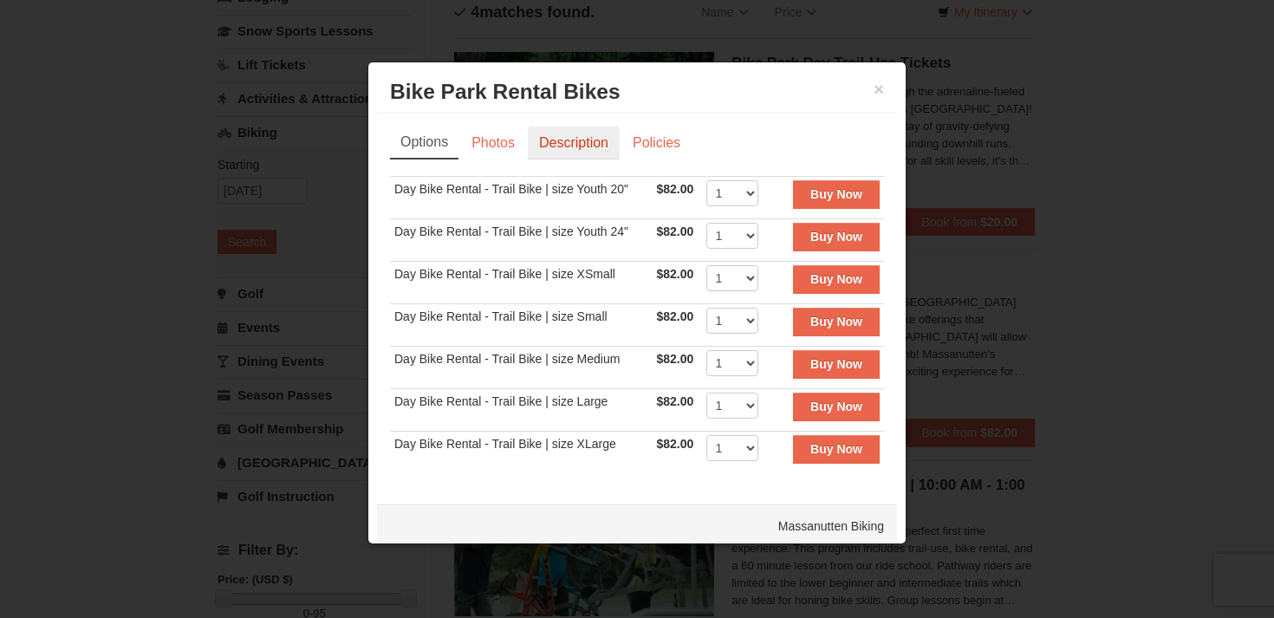
click at [551, 144] on link "Description" at bounding box center [574, 143] width 92 height 33
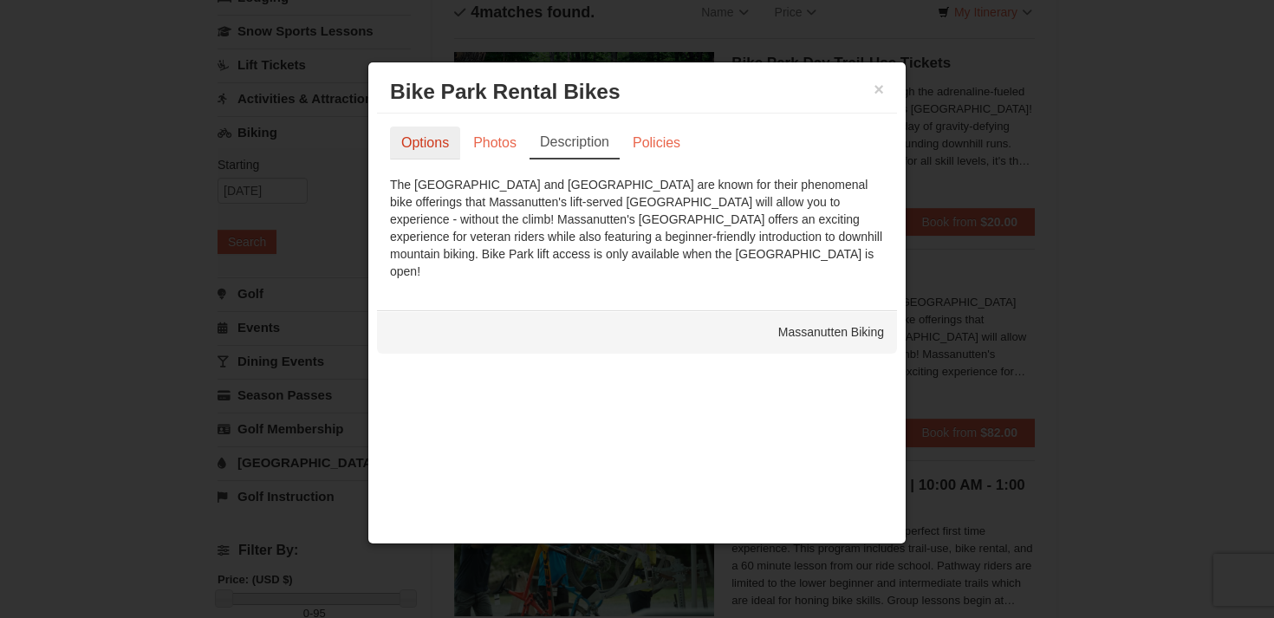
click at [418, 145] on link "Options" at bounding box center [425, 143] width 70 height 33
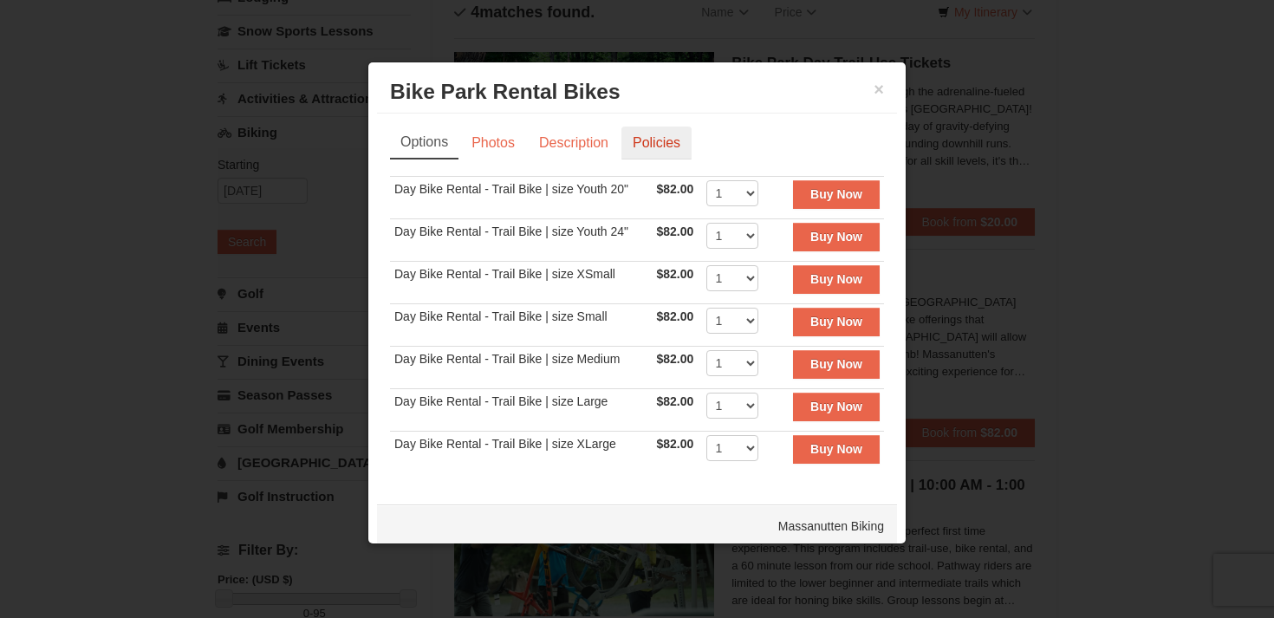
click at [661, 135] on link "Policies" at bounding box center [657, 143] width 70 height 33
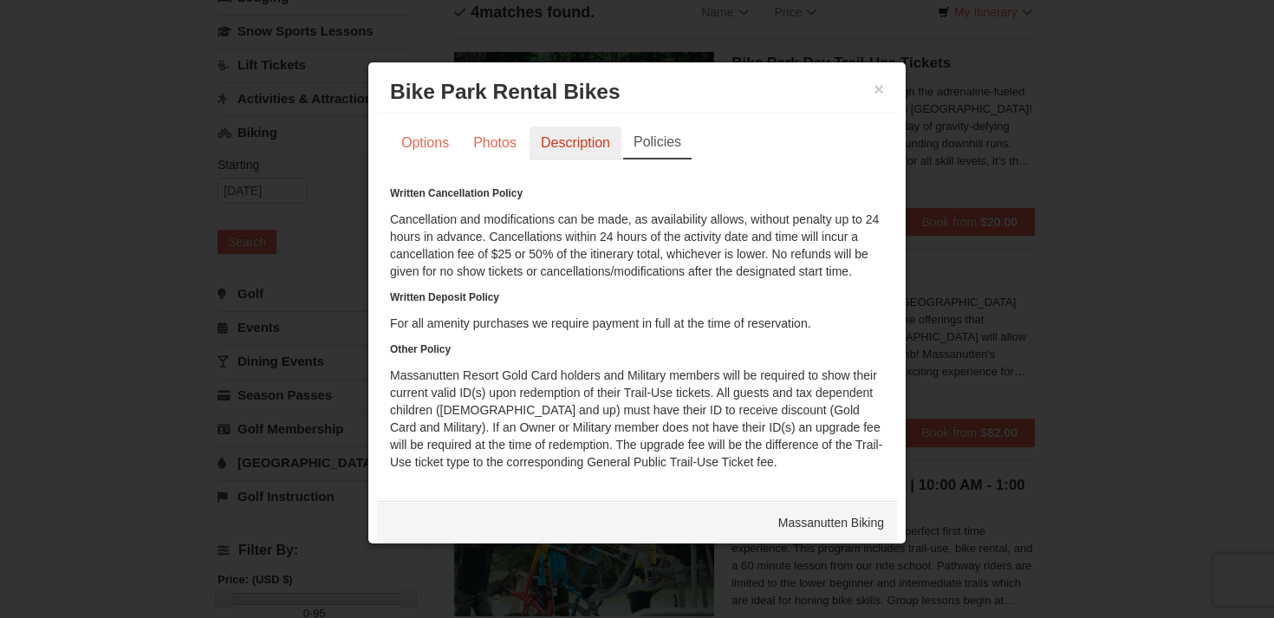
click at [584, 137] on link "Description" at bounding box center [576, 143] width 92 height 33
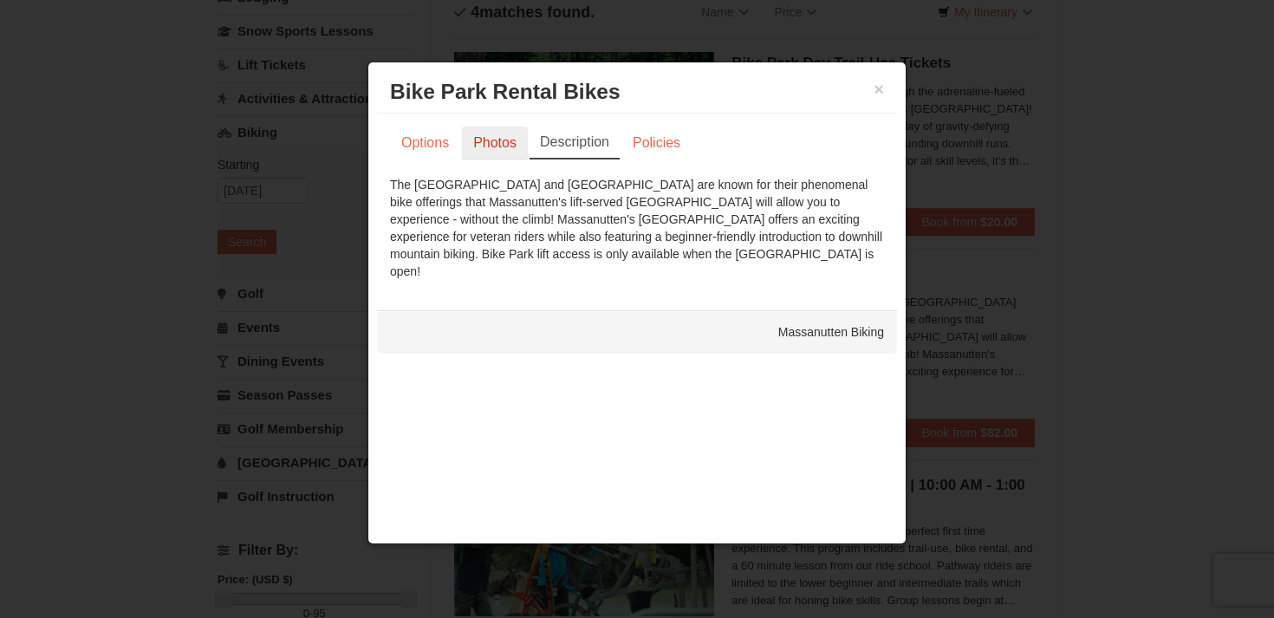
click at [510, 138] on link "Photos" at bounding box center [495, 143] width 66 height 33
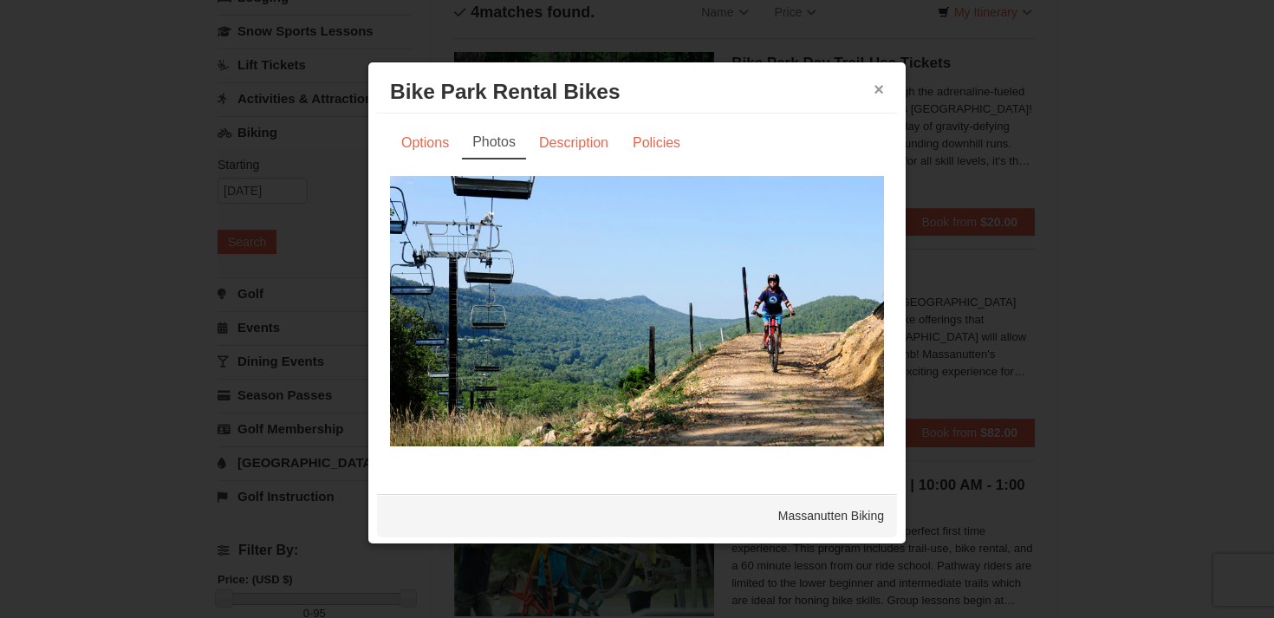
click at [876, 83] on button "×" at bounding box center [879, 89] width 10 height 17
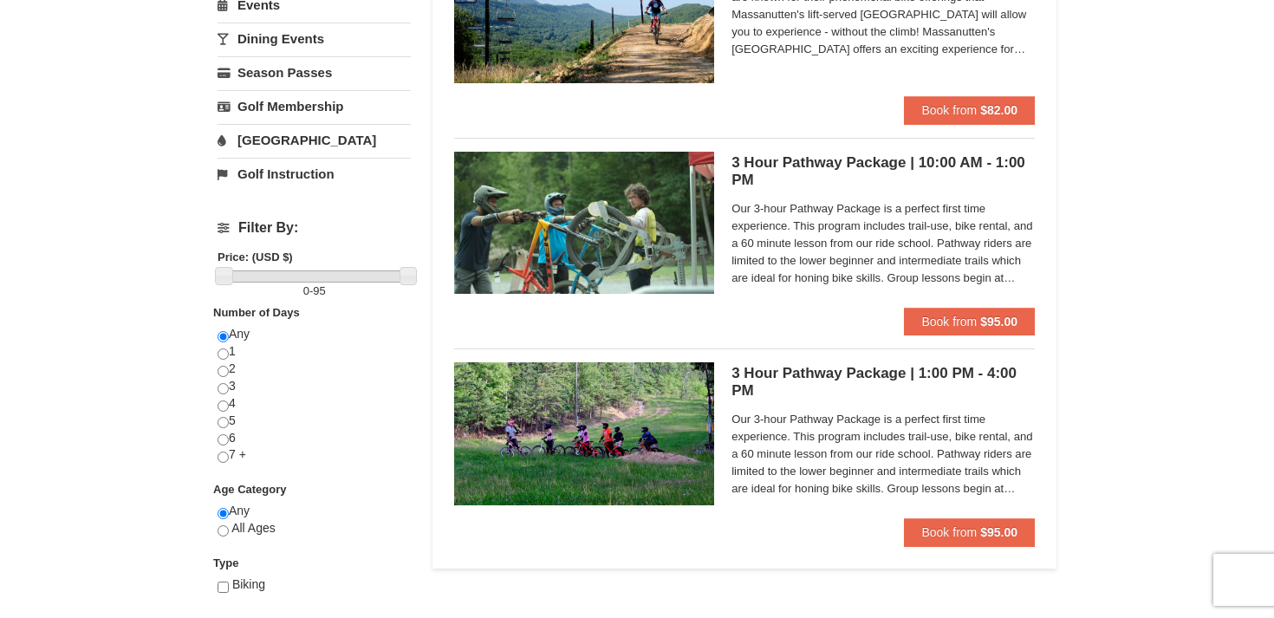
scroll to position [550, 0]
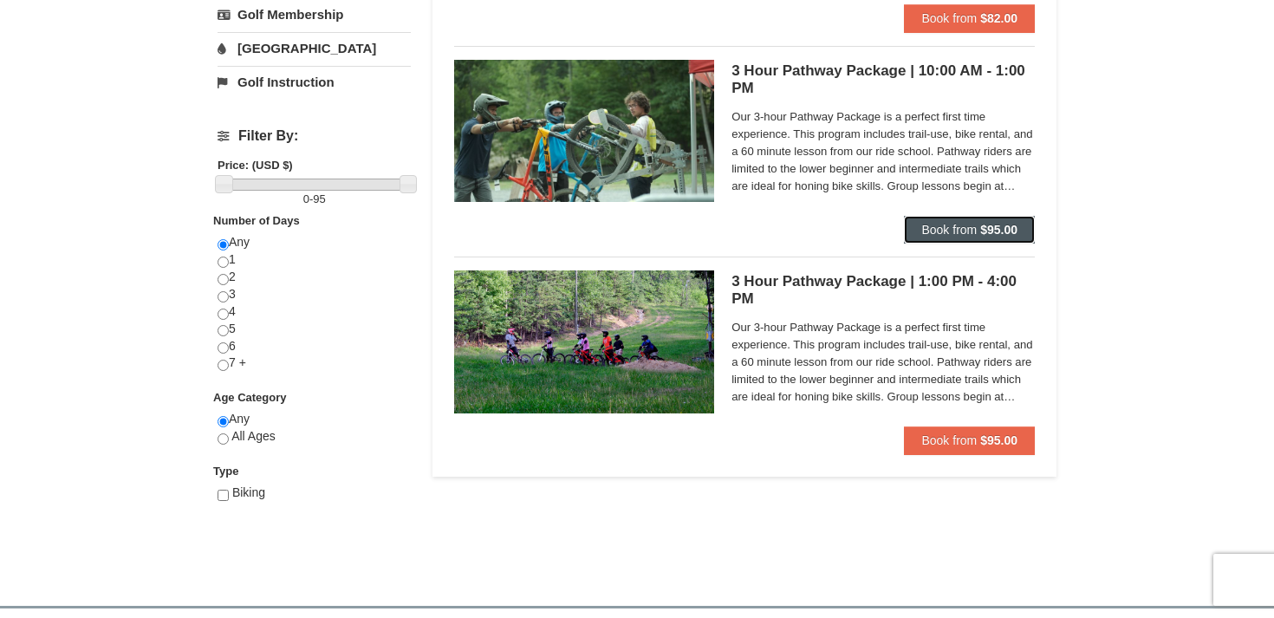
click at [970, 225] on span "Book from" at bounding box center [949, 230] width 55 height 14
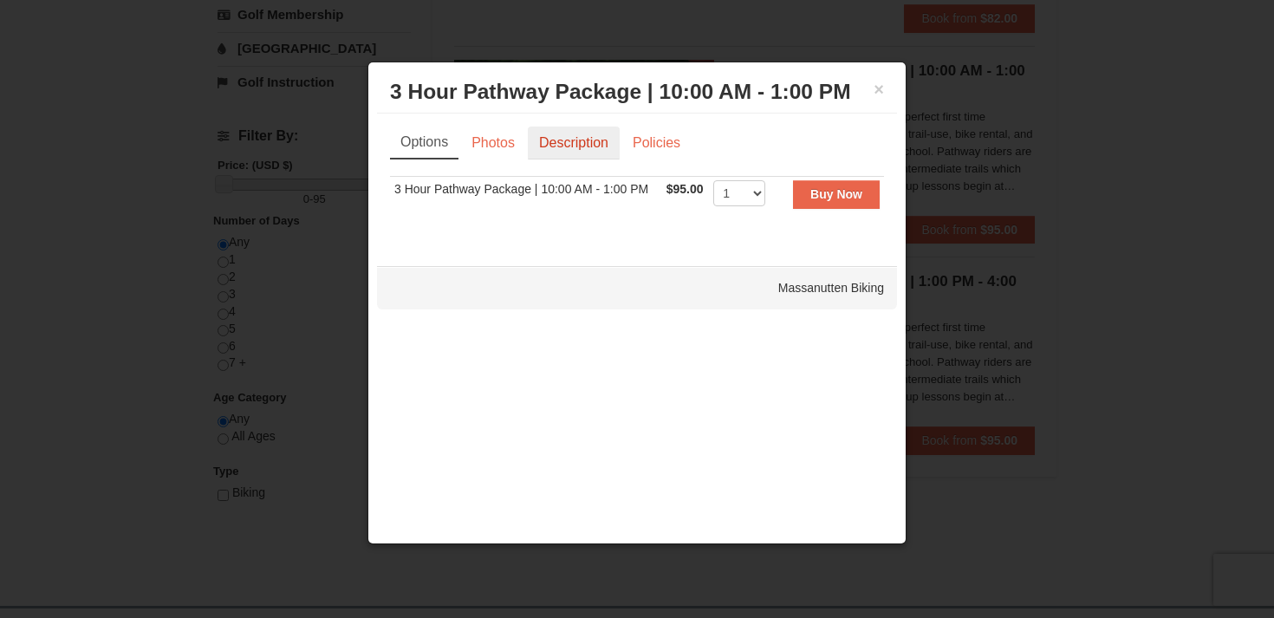
click at [587, 143] on link "Description" at bounding box center [574, 143] width 92 height 33
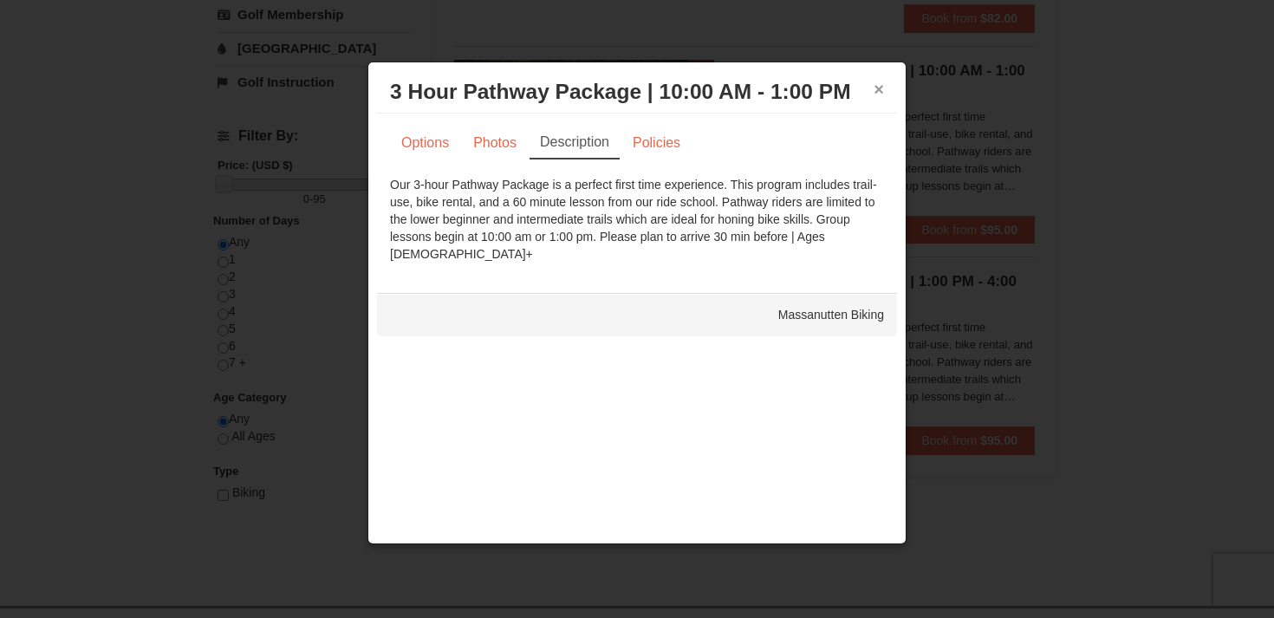
click at [876, 85] on button "×" at bounding box center [879, 89] width 10 height 17
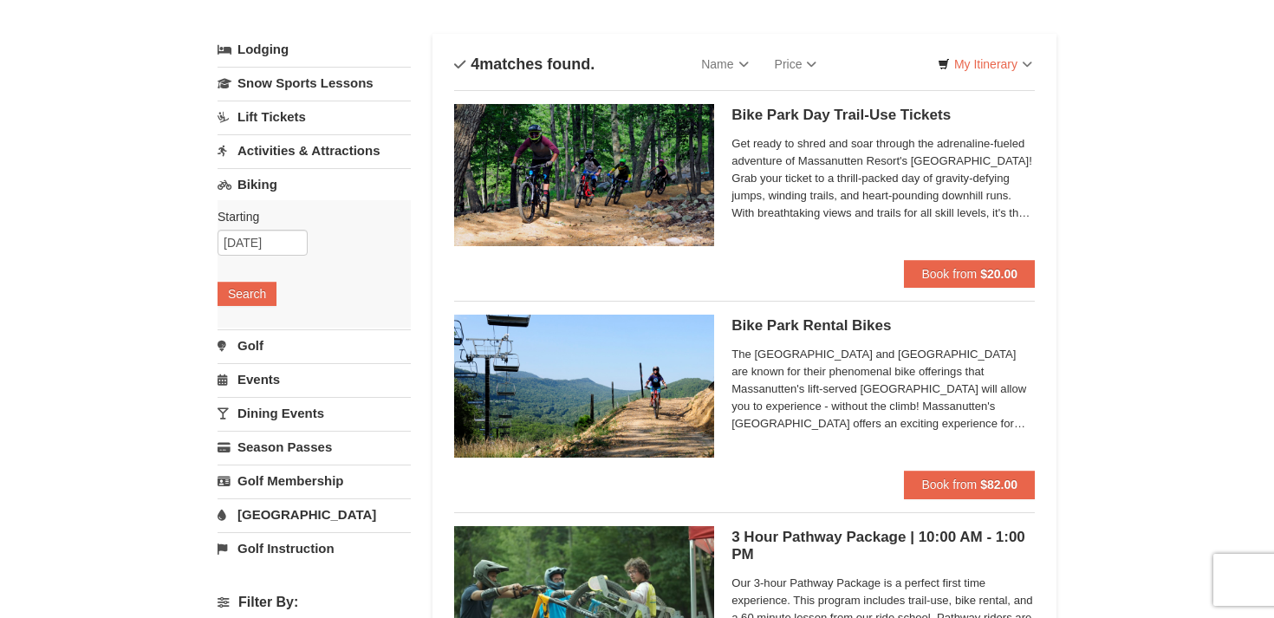
scroll to position [0, 0]
